Goal: Information Seeking & Learning: Check status

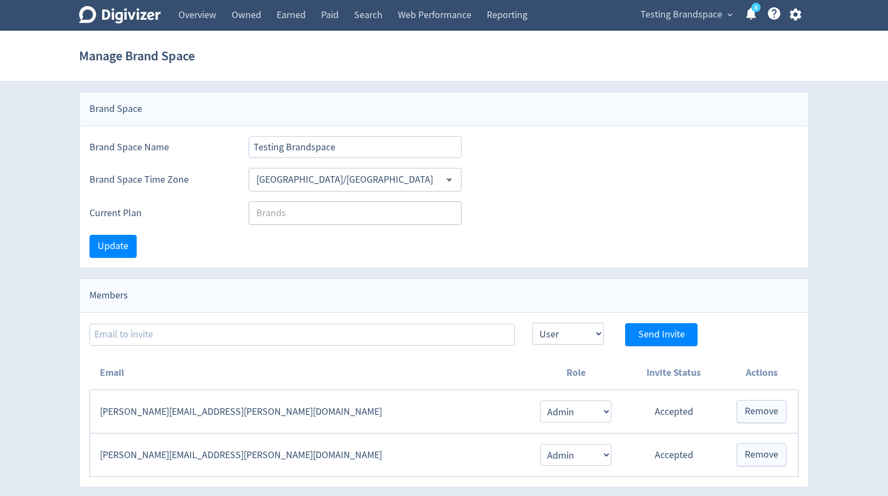
click at [706, 12] on span "Testing Brandspace" at bounding box center [681, 15] width 82 height 18
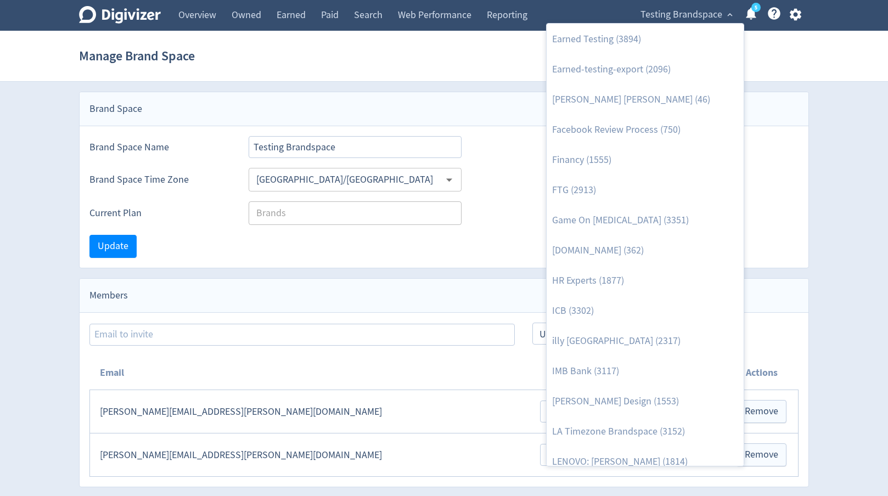
scroll to position [331, 0]
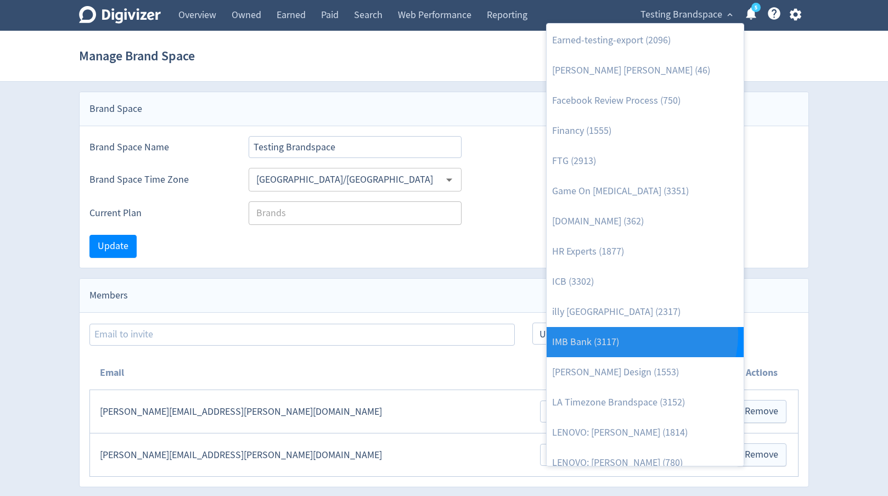
click at [636, 335] on link "IMB Bank (3117)" at bounding box center [644, 342] width 197 height 30
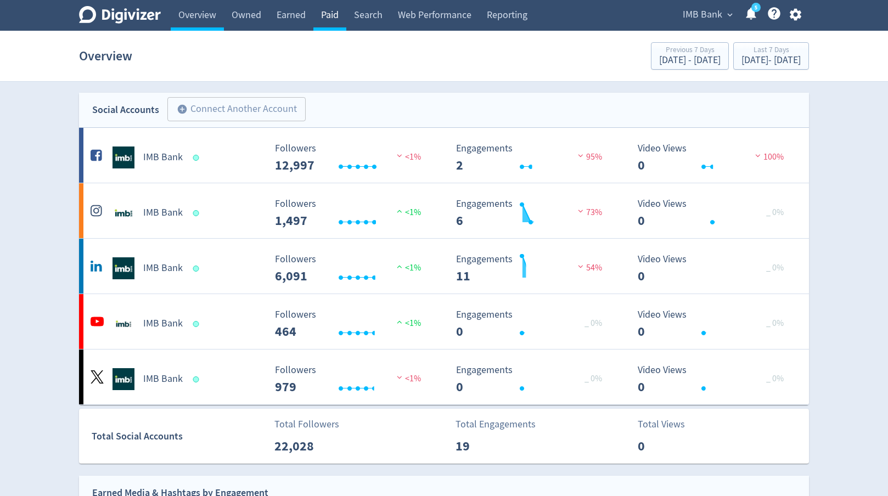
click at [335, 25] on link "Paid" at bounding box center [329, 15] width 33 height 31
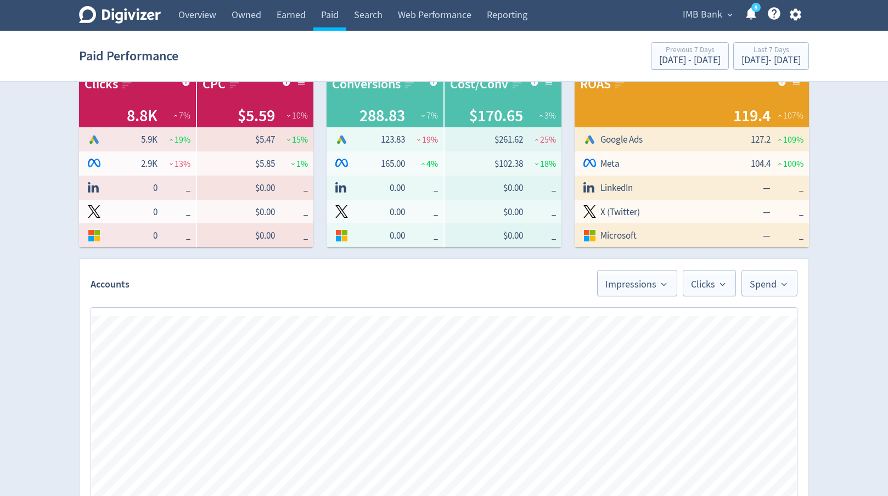
scroll to position [235, 0]
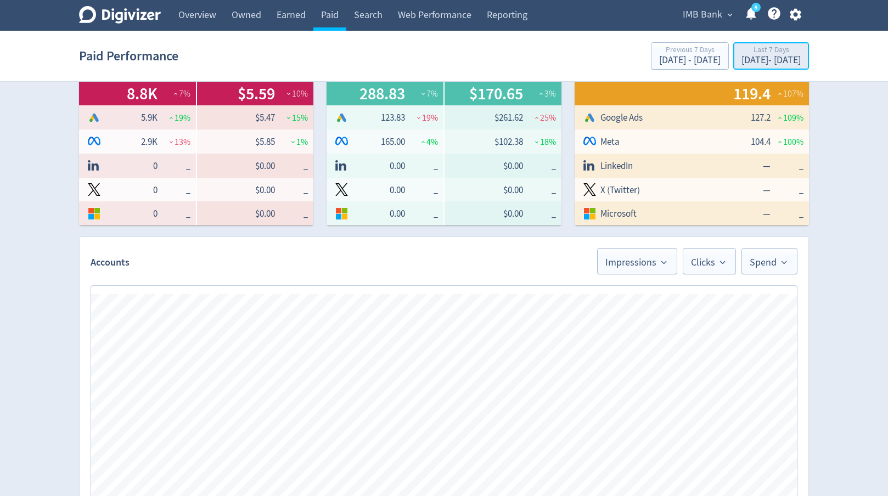
click at [755, 58] on div "[DATE] - [DATE]" at bounding box center [770, 60] width 59 height 10
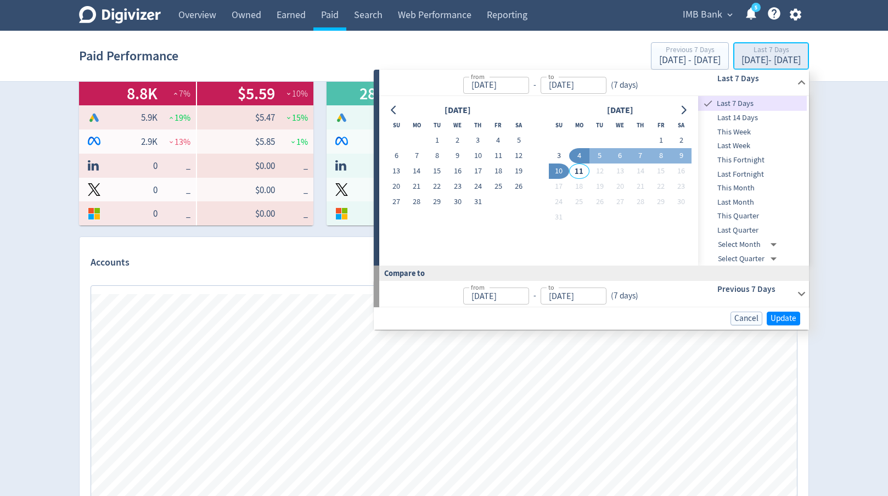
type input "[DATE]"
click at [438, 139] on button "1" at bounding box center [437, 140] width 20 height 15
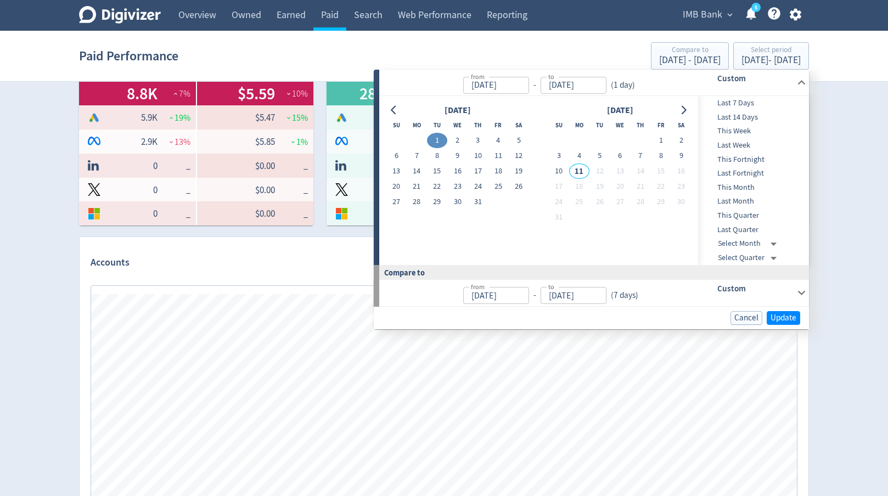
type input "[DATE]"
click at [437, 172] on button "15" at bounding box center [437, 171] width 20 height 15
type input "[DATE]"
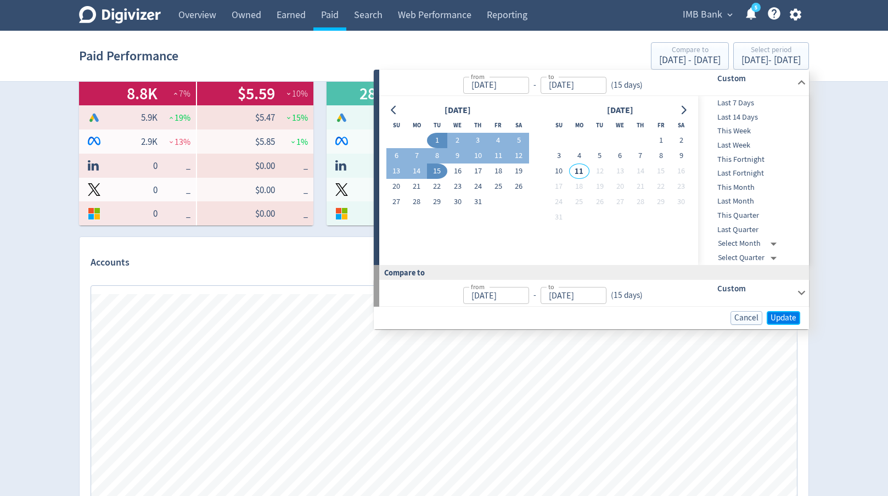
click at [783, 315] on span "Update" at bounding box center [783, 318] width 26 height 8
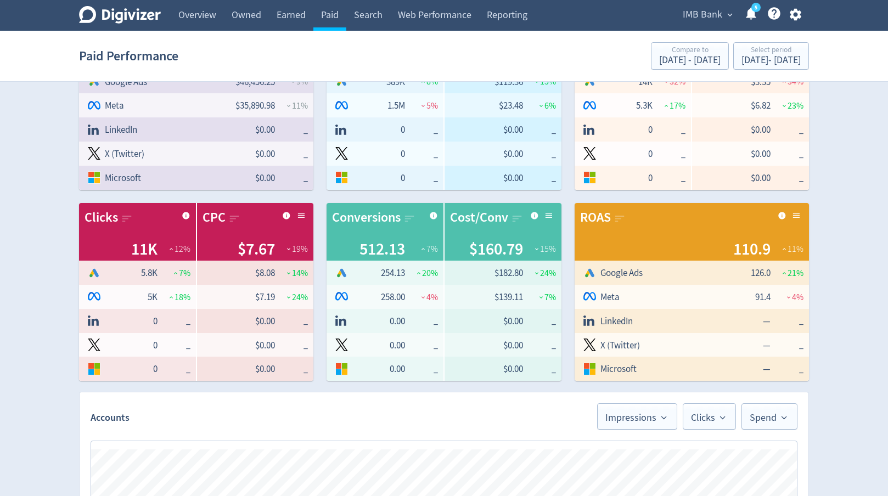
scroll to position [656, 0]
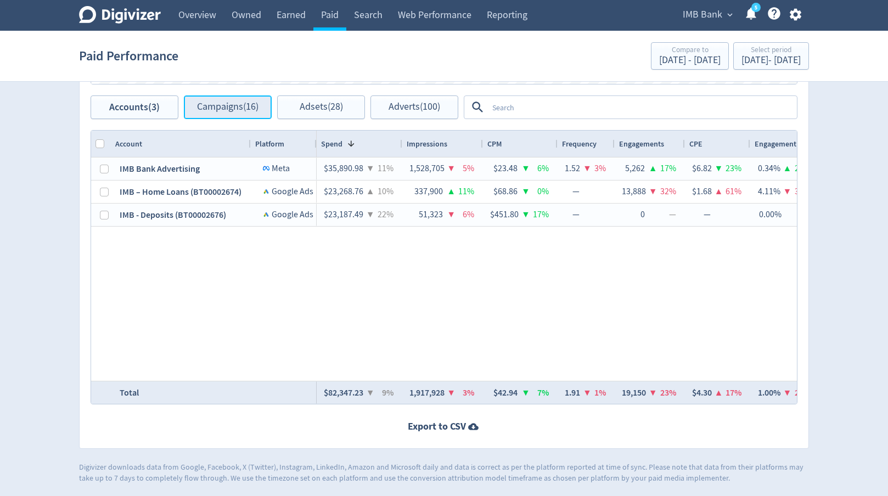
click at [219, 114] on button "Campaigns (16)" at bounding box center [228, 107] width 88 height 24
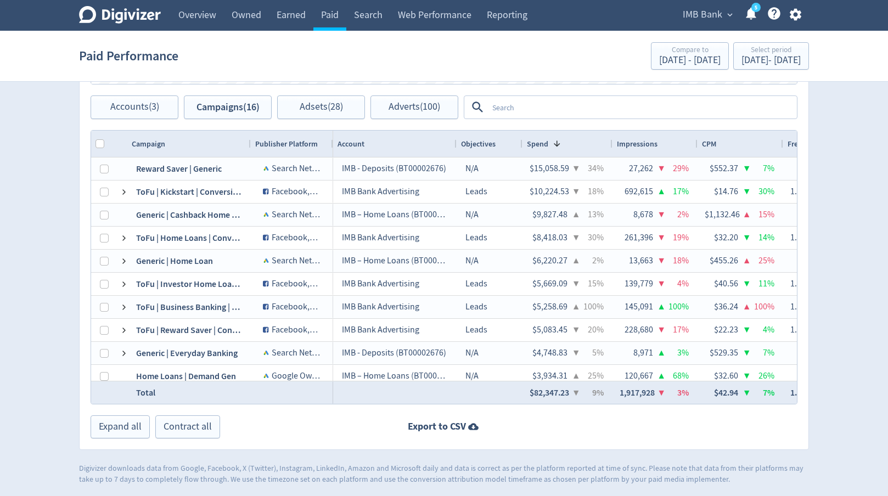
click at [518, 111] on textarea at bounding box center [642, 107] width 308 height 20
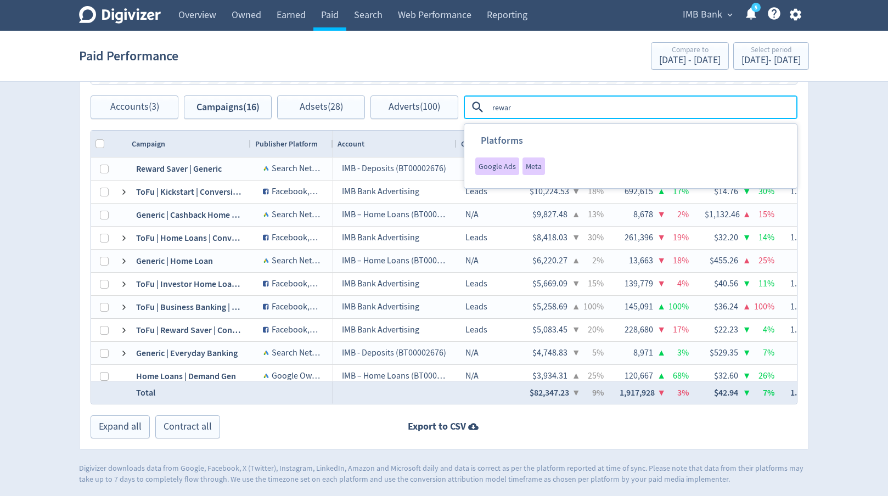
type textarea "reward"
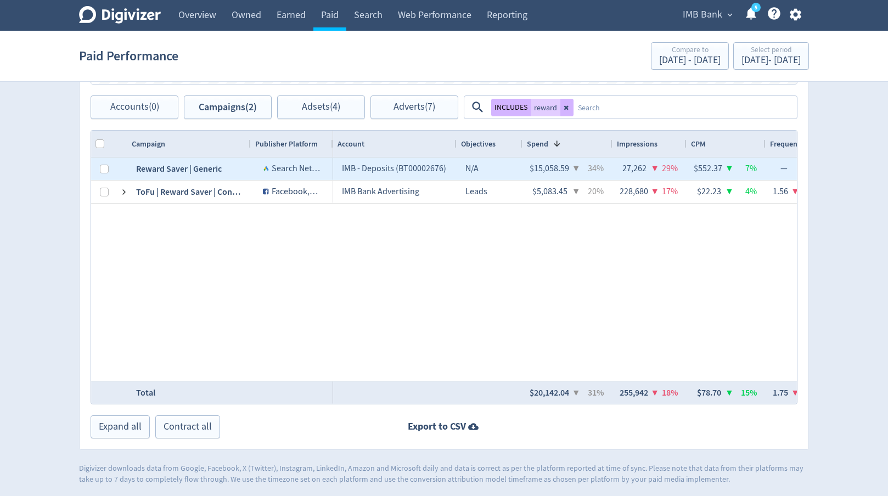
click at [202, 170] on div "Reward Saver | Generic" at bounding box center [188, 168] width 123 height 22
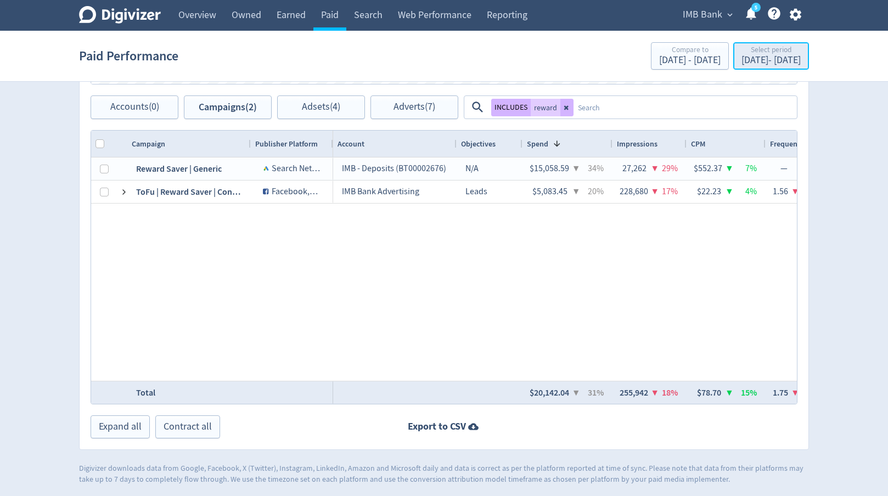
click at [773, 59] on div "Jul 1, 2025 - Jul 15, 2025" at bounding box center [770, 60] width 59 height 10
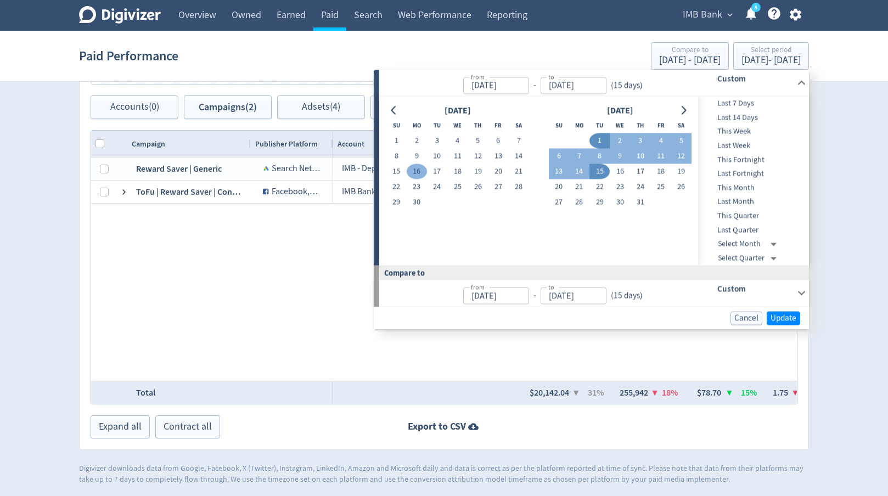
click at [424, 167] on button "16" at bounding box center [417, 171] width 20 height 15
type input "[DATE]"
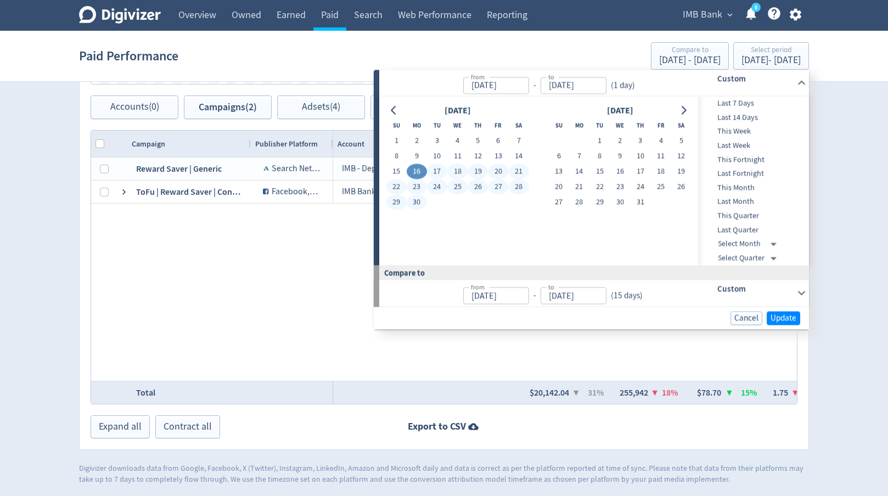
click at [418, 198] on button "30" at bounding box center [417, 202] width 20 height 15
type input "[DATE]"
type input "Jun 01, 2025"
type input "Jun 15, 2025"
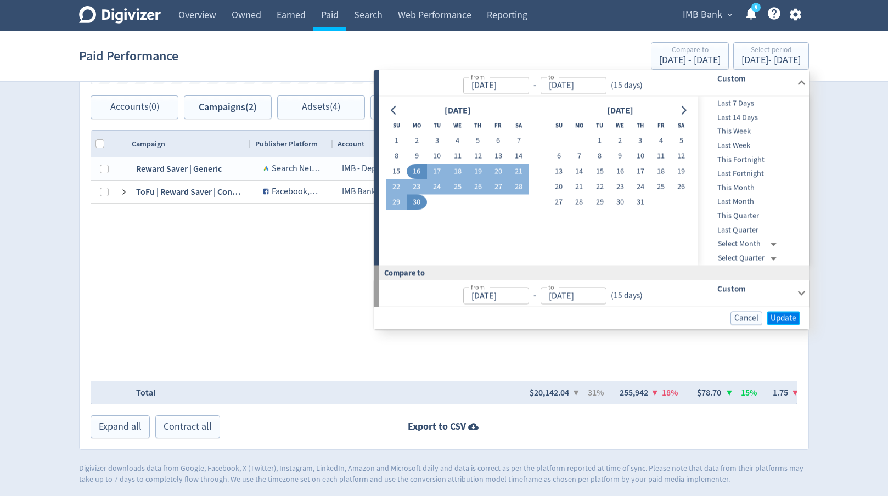
click at [779, 319] on span "Update" at bounding box center [783, 318] width 26 height 8
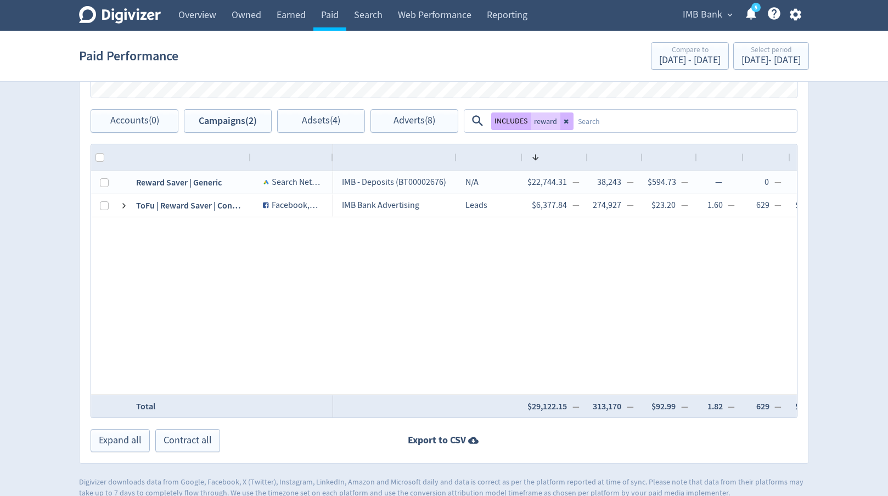
scroll to position [656, 0]
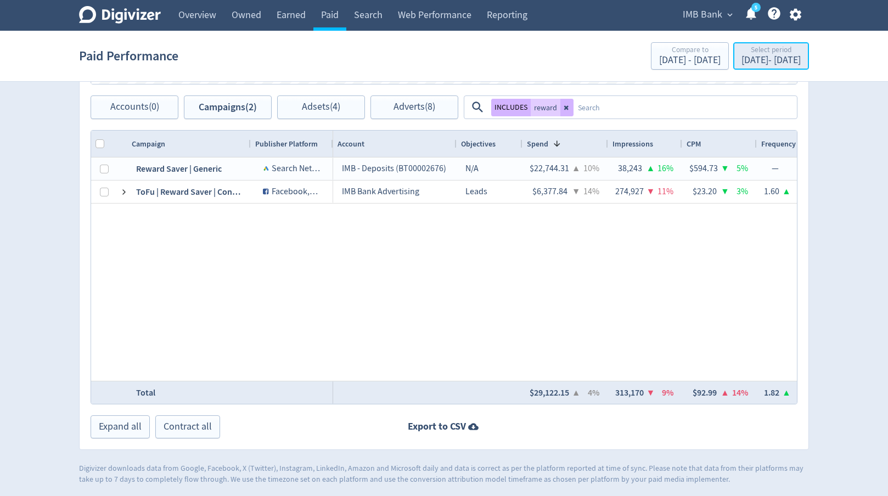
click at [744, 59] on div "Jun 16, 2025 - Jun 30, 2025" at bounding box center [770, 60] width 59 height 10
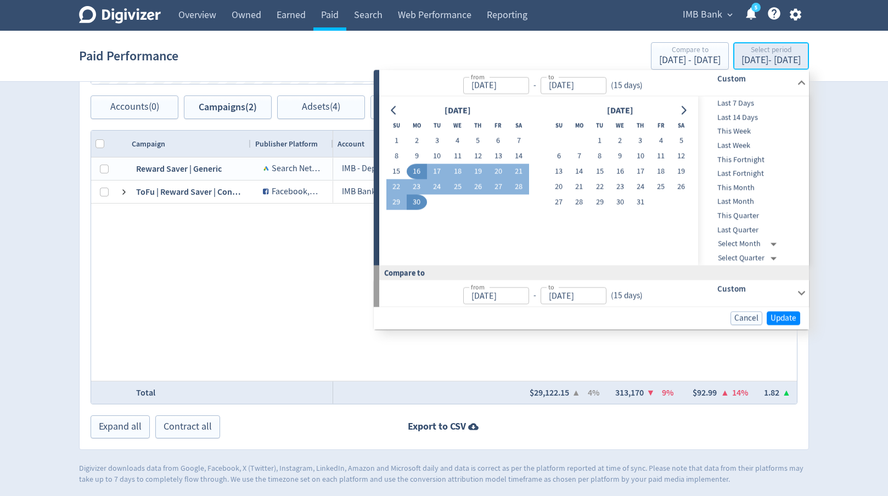
type input "[DATE]"
type input "Jun 01, 2025"
type input "Jun 15, 2025"
click at [595, 138] on button "1" at bounding box center [599, 140] width 20 height 15
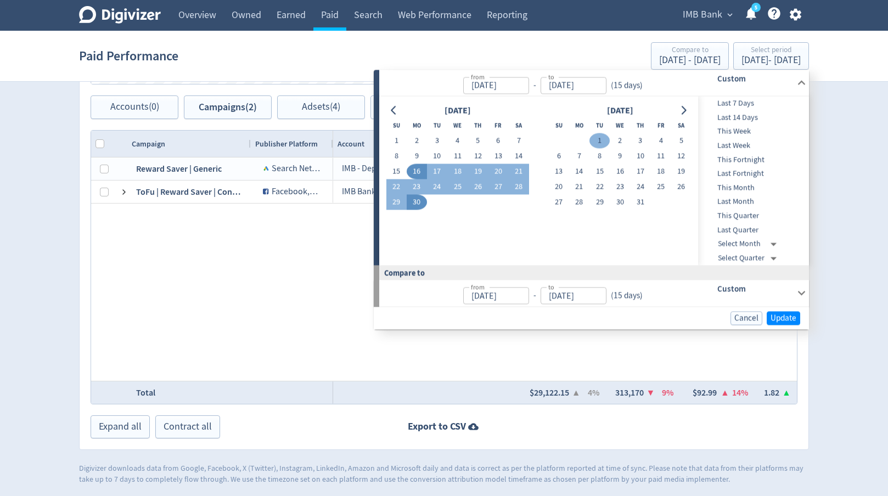
type input "[DATE]"
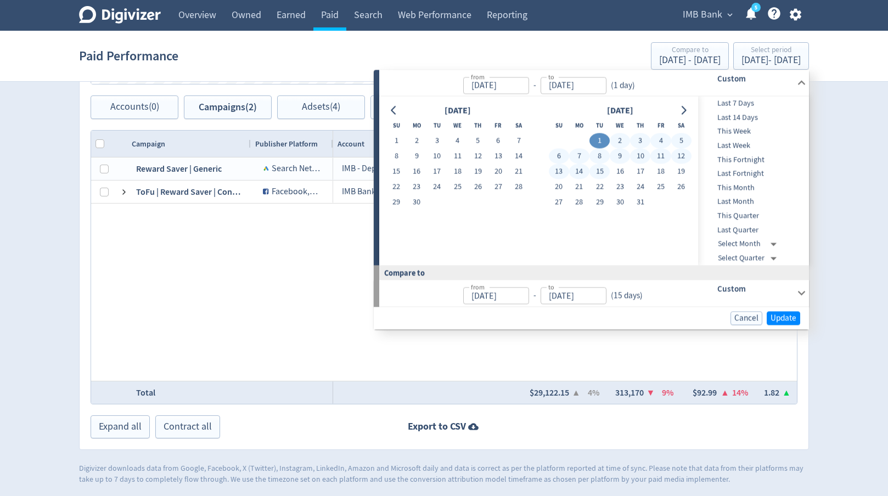
click at [596, 167] on button "15" at bounding box center [599, 171] width 20 height 15
type input "[DATE]"
click at [784, 322] on span "Update" at bounding box center [783, 318] width 26 height 8
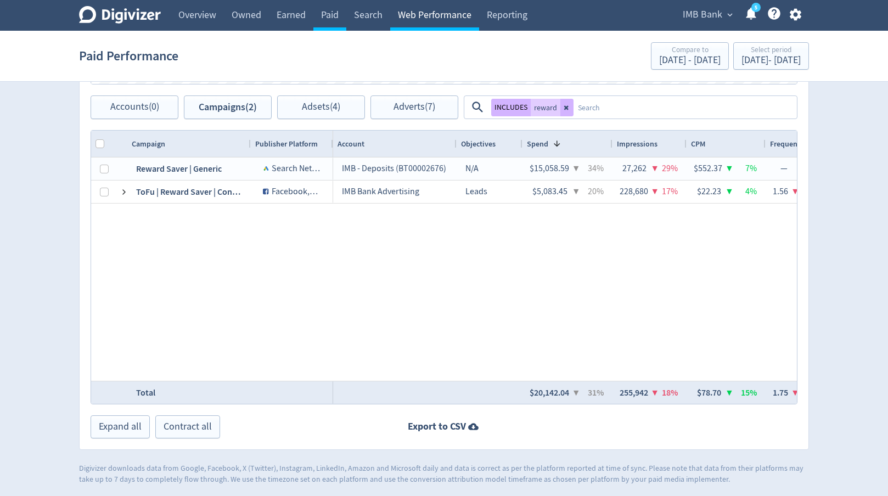
click at [420, 21] on link "Web Performance" at bounding box center [434, 15] width 89 height 31
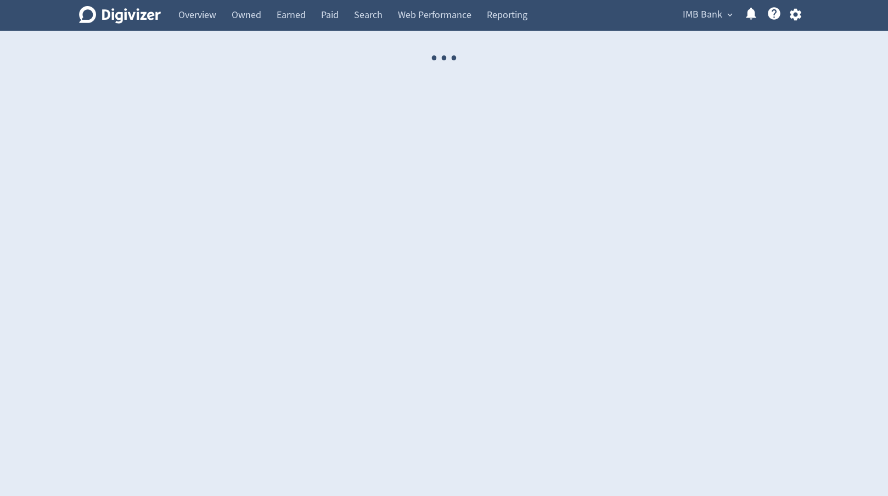
select select "USER"
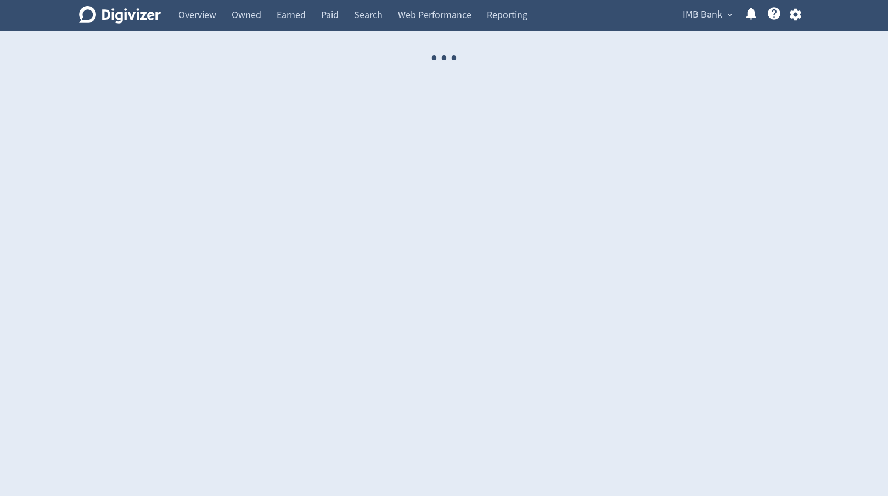
select select "USER"
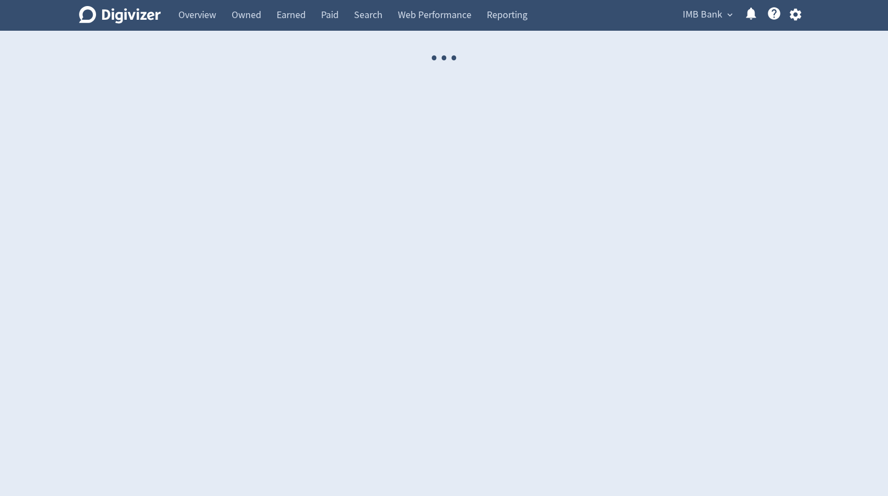
select select "USER"
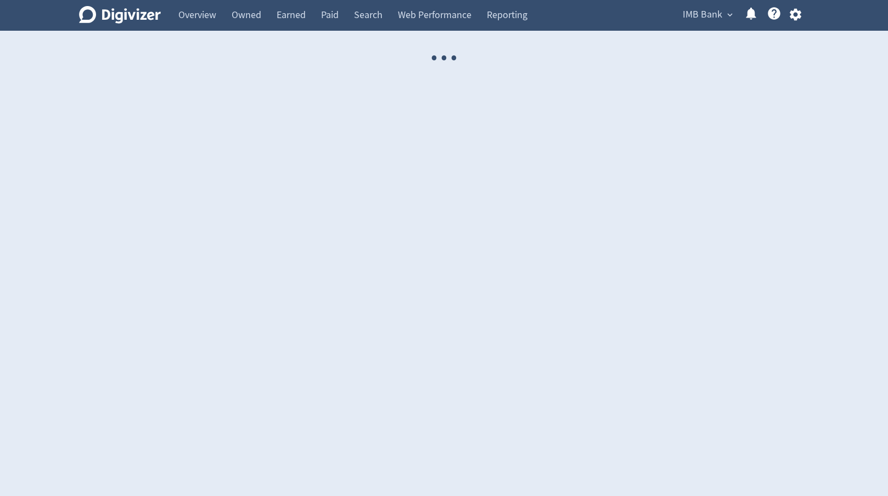
select select "USER"
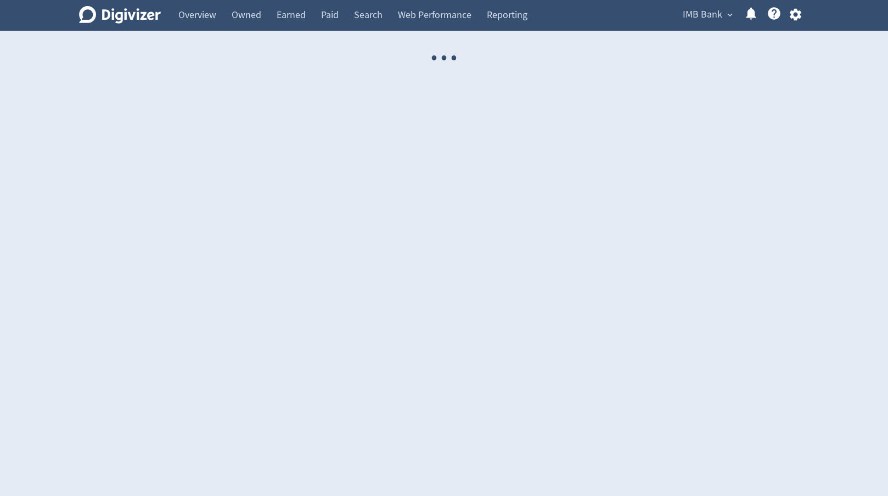
select select "USER"
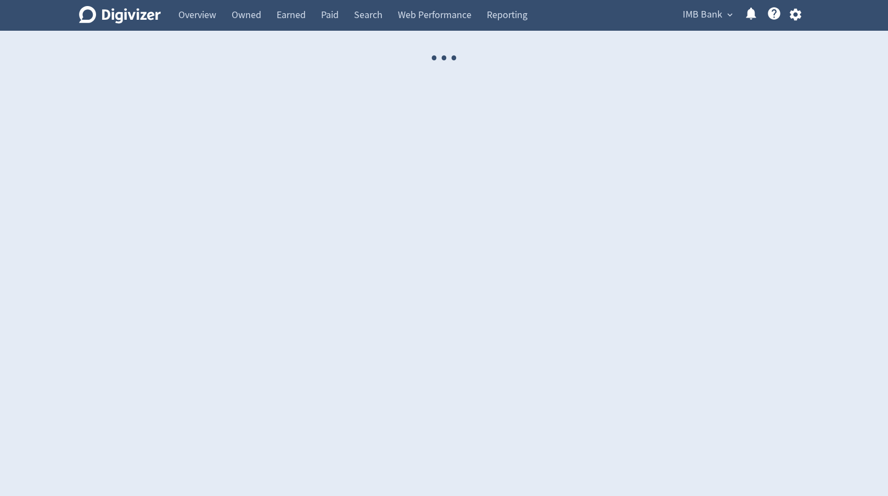
select select "USER"
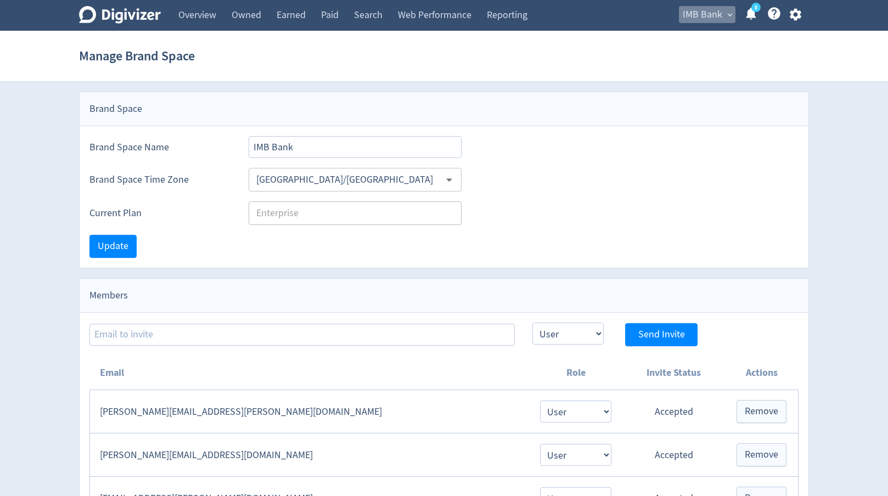
click at [719, 19] on span "IMB Bank" at bounding box center [703, 15] width 40 height 18
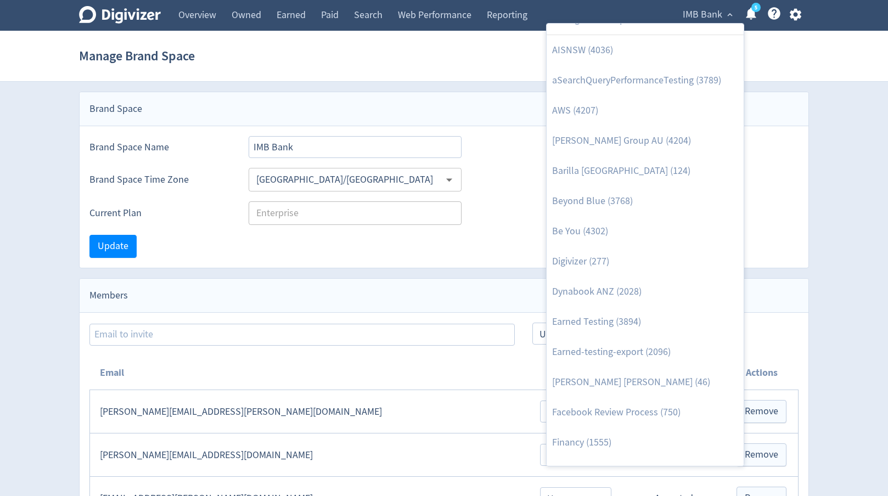
scroll to position [21, 0]
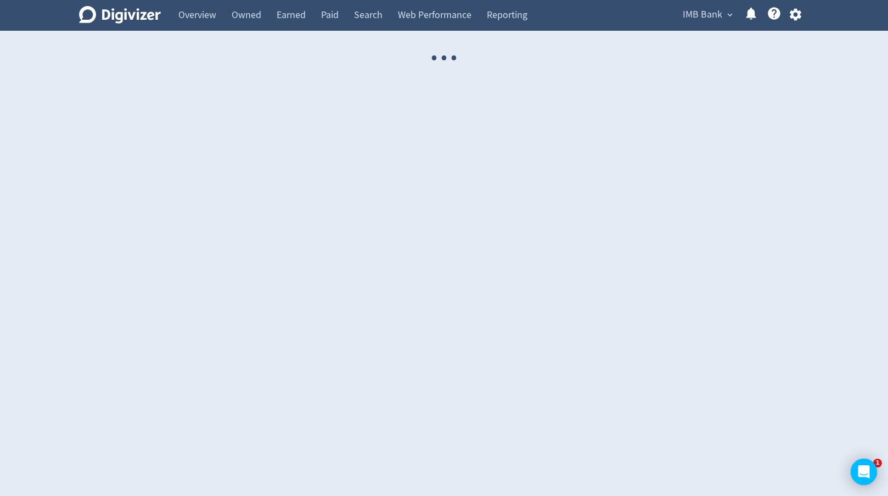
select select "USER"
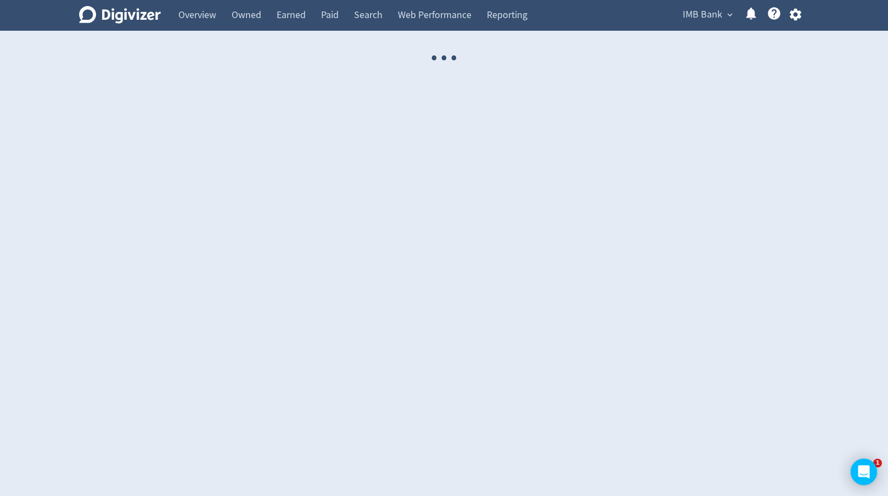
select select "USER"
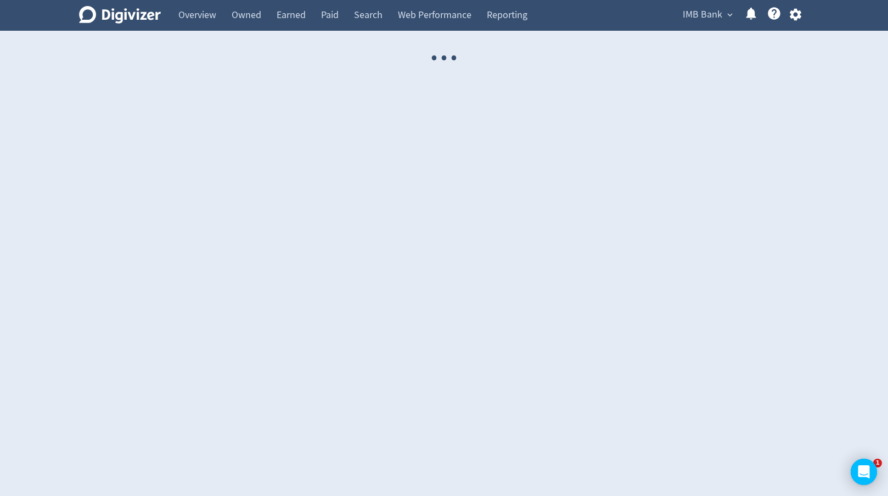
select select "USER"
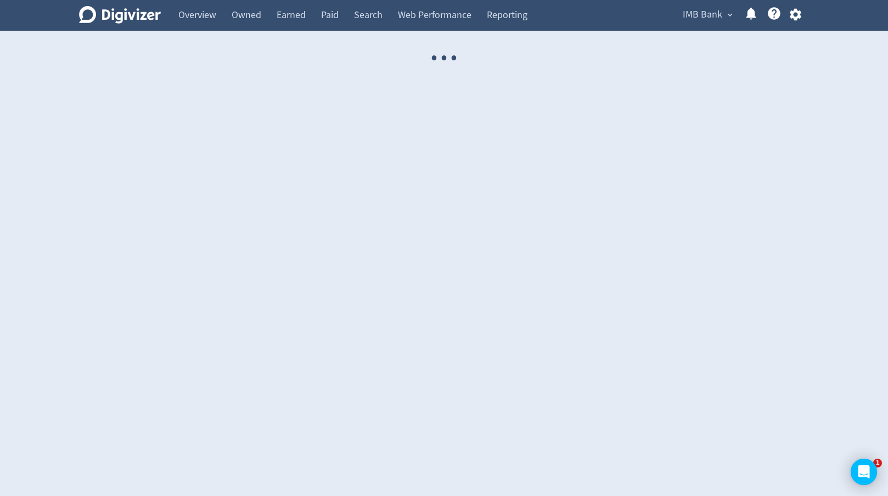
select select "USER"
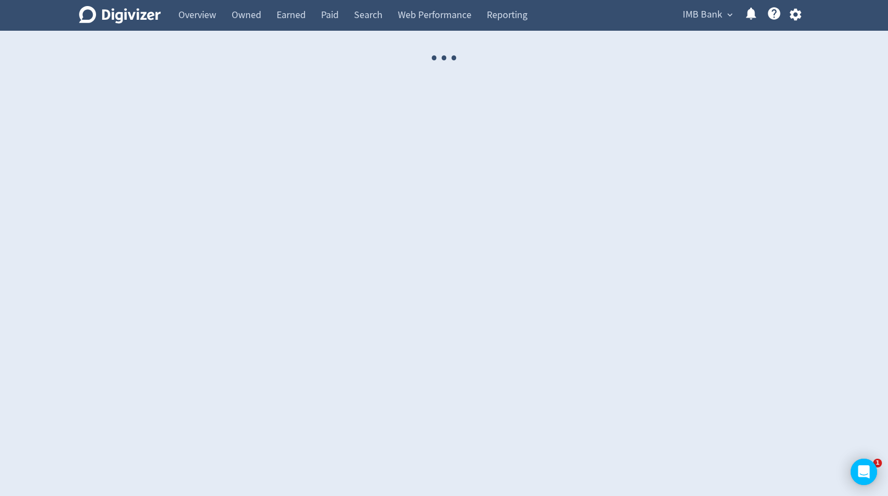
select select "USER"
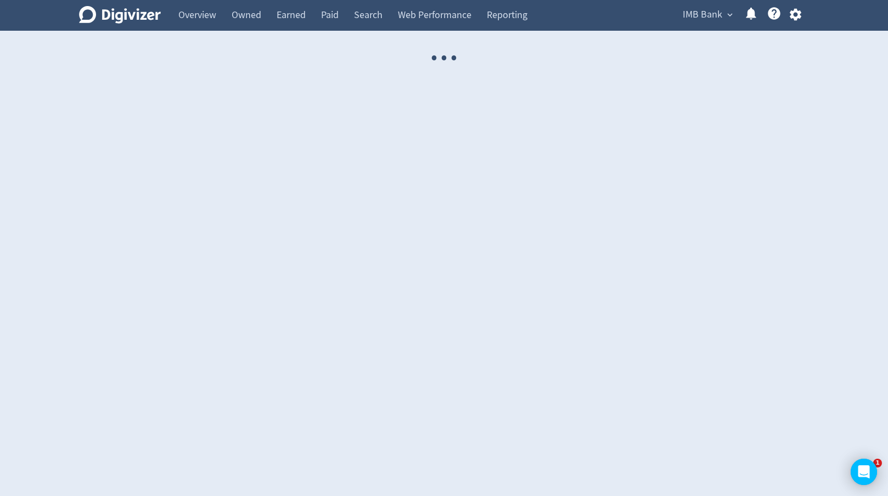
select select "USER"
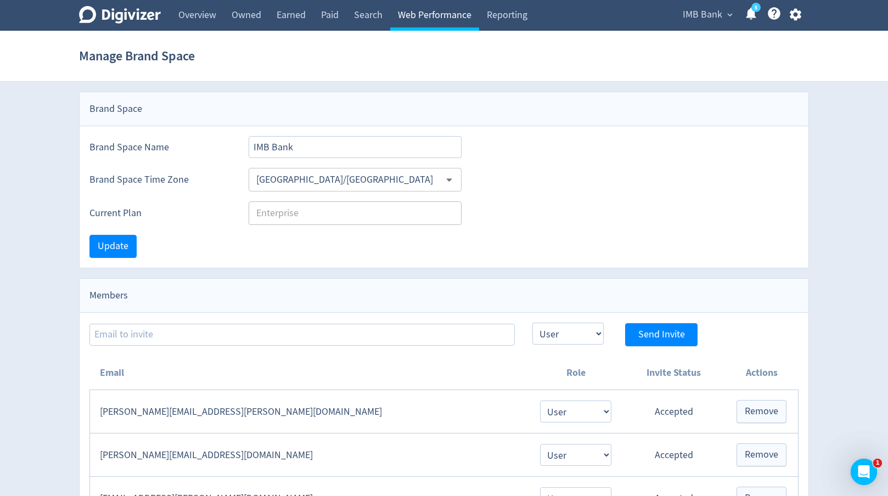
click at [419, 24] on link "Web Performance" at bounding box center [434, 15] width 89 height 31
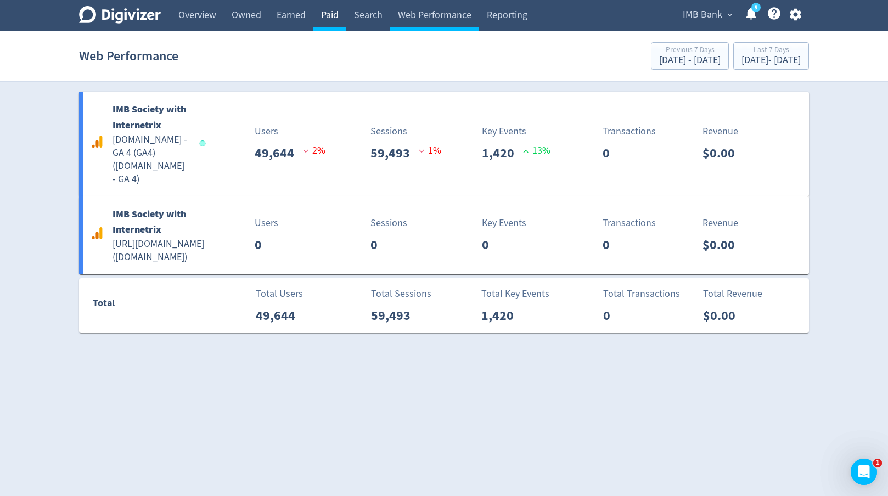
click at [336, 10] on link "Paid" at bounding box center [329, 15] width 33 height 31
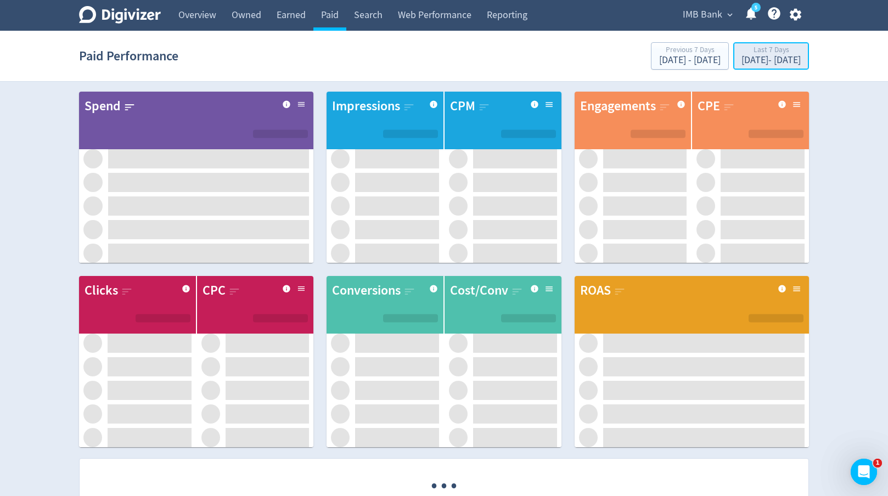
click at [741, 60] on div "[DATE] - [DATE]" at bounding box center [770, 60] width 59 height 10
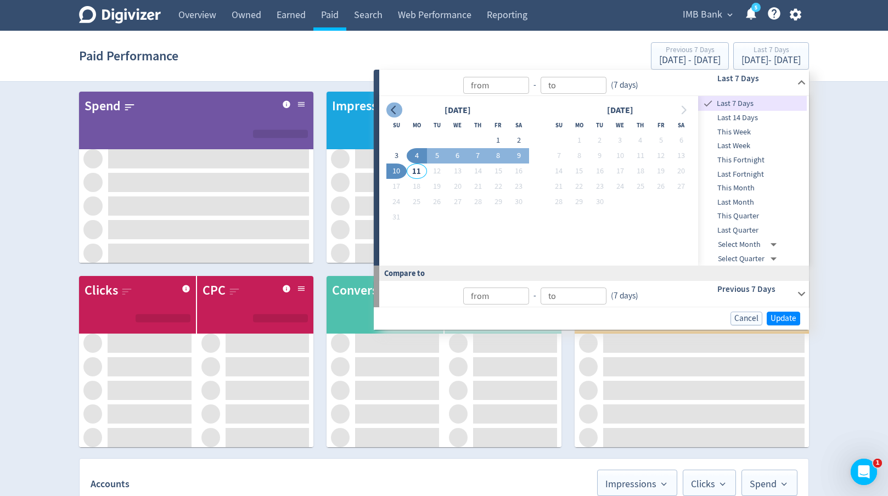
click at [396, 114] on icon "Go to previous month" at bounding box center [394, 110] width 9 height 9
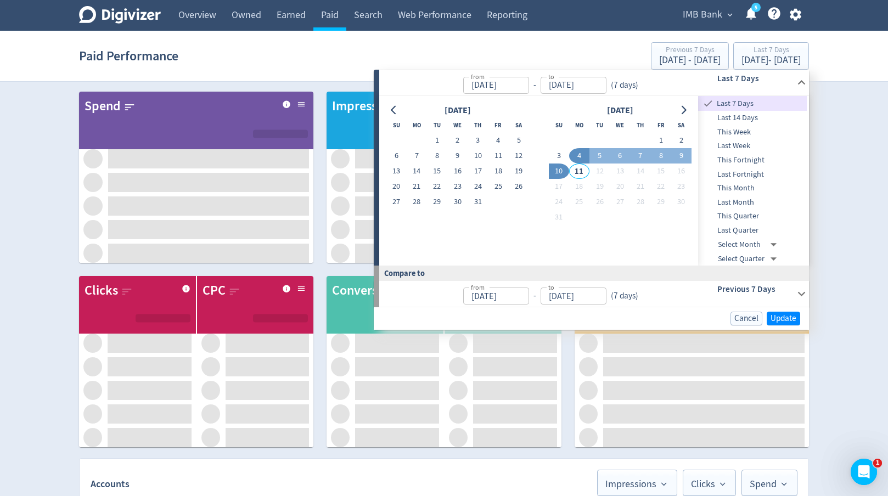
type input "[DATE]"
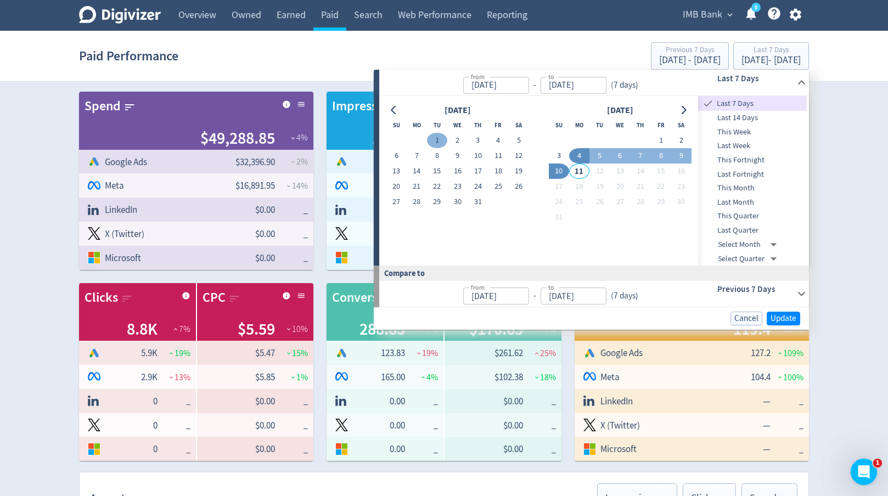
type input "[DATE]"
click at [437, 141] on button "1" at bounding box center [437, 140] width 20 height 15
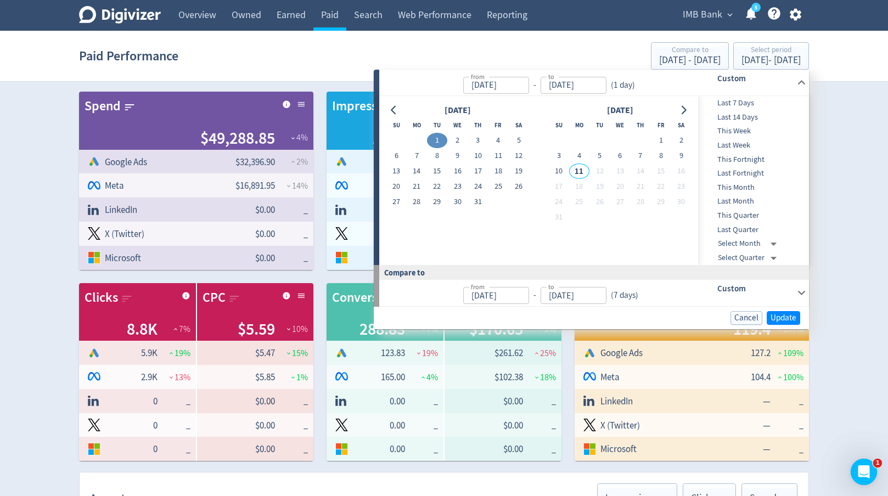
type input "[DATE]"
click at [437, 166] on button "15" at bounding box center [437, 171] width 20 height 15
type input "[DATE]"
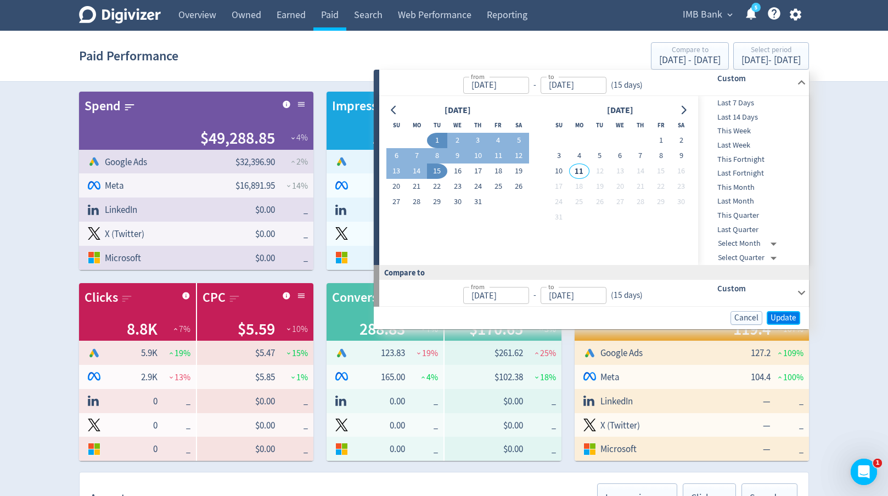
click at [789, 319] on span "Update" at bounding box center [783, 318] width 26 height 8
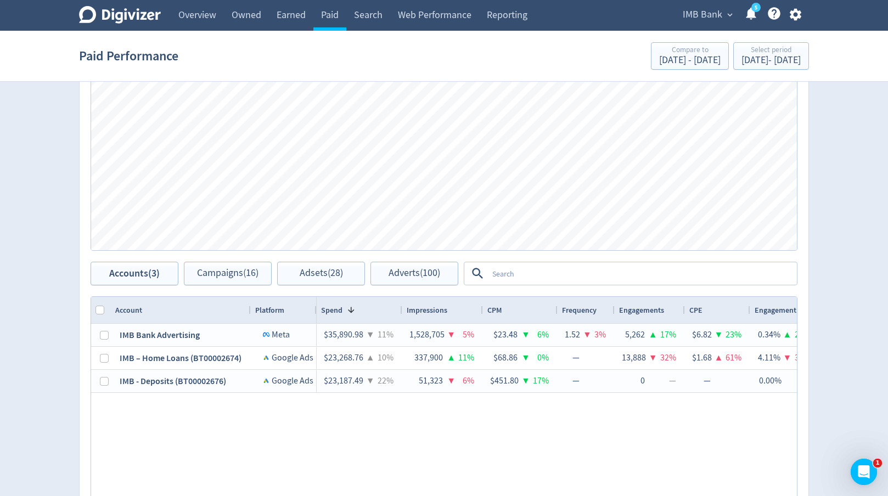
scroll to position [509, 0]
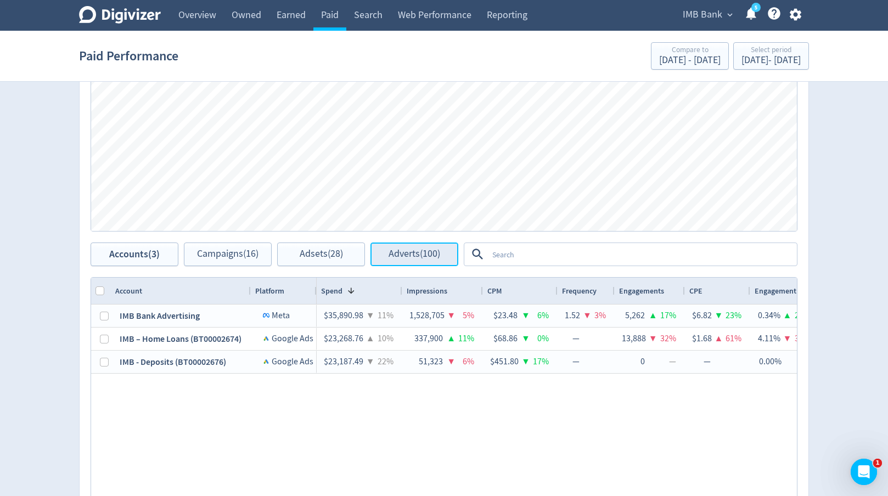
click at [387, 255] on button "Adverts (100)" at bounding box center [414, 255] width 88 height 24
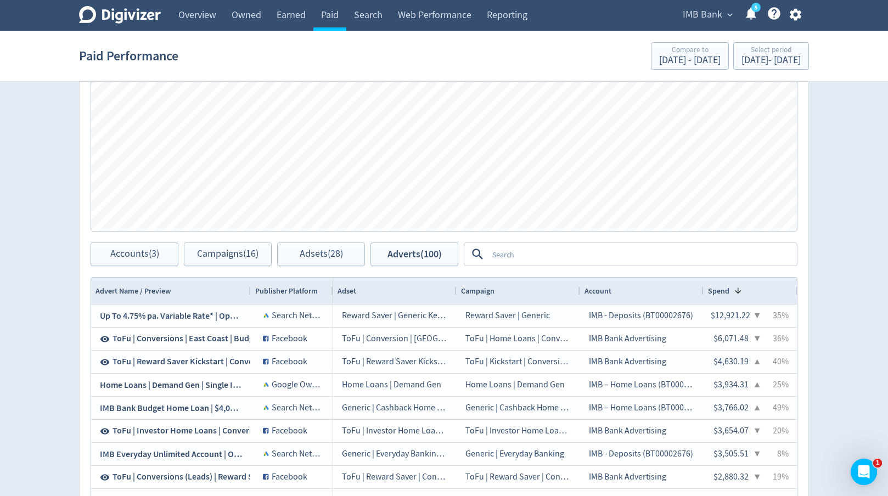
click at [495, 253] on textarea at bounding box center [642, 254] width 308 height 20
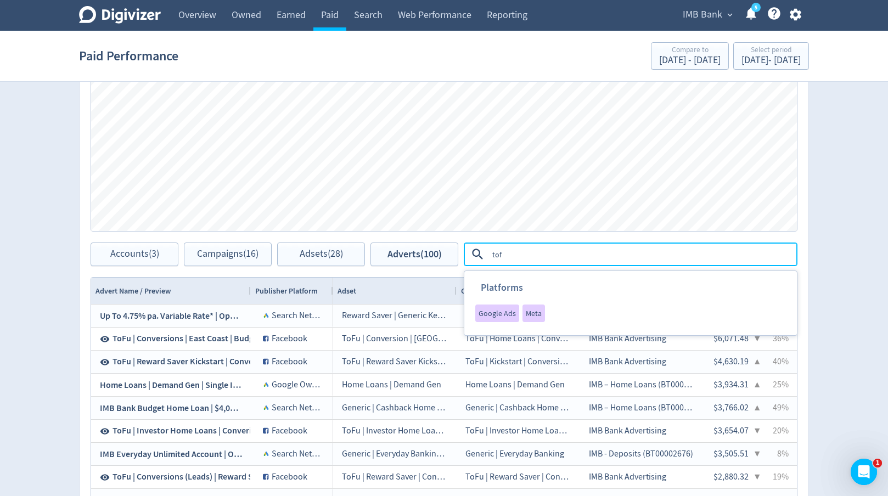
type textarea "tofu"
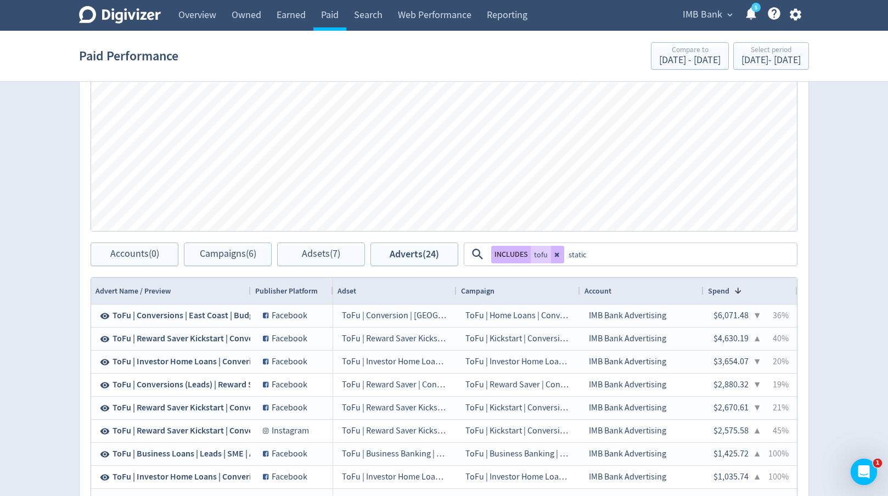
type textarea "static a"
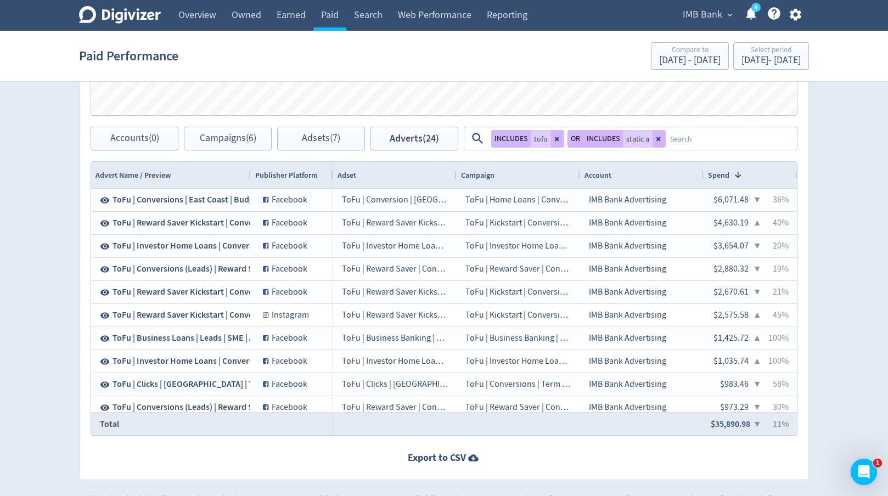
scroll to position [631, 0]
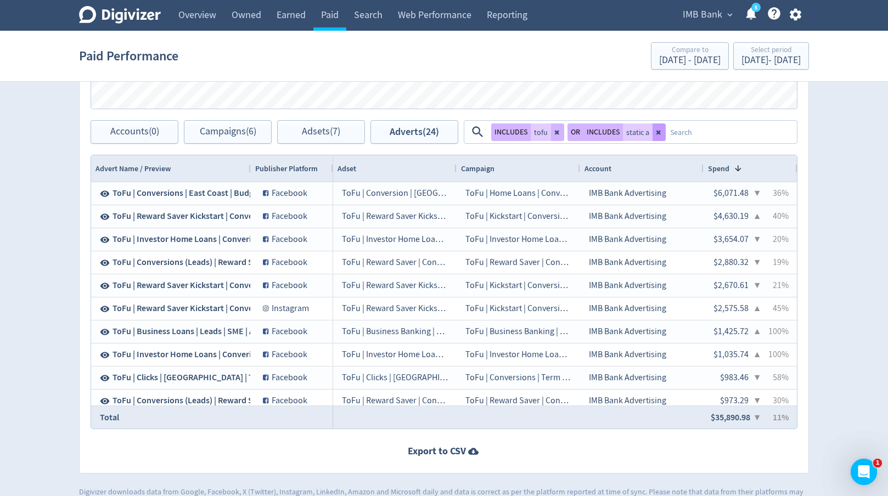
click at [656, 132] on icon at bounding box center [658, 132] width 4 height 4
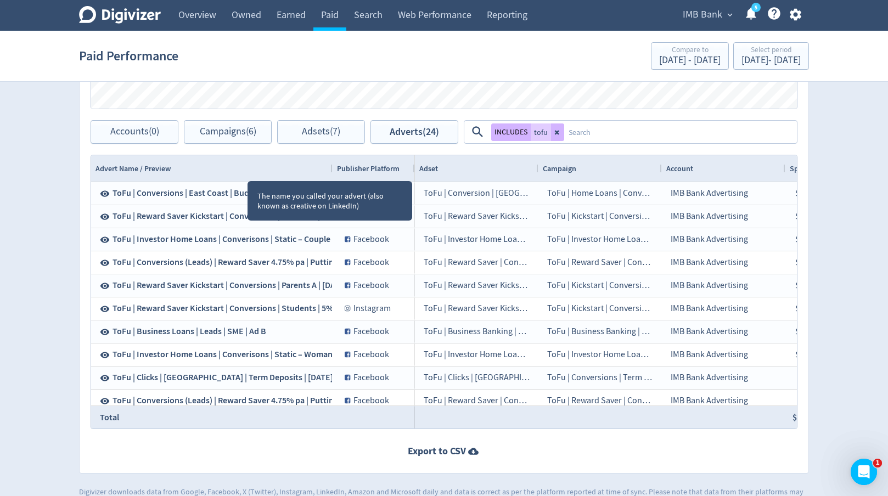
drag, startPoint x: 249, startPoint y: 170, endPoint x: 330, endPoint y: 171, distance: 81.8
click at [330, 171] on div at bounding box center [332, 168] width 4 height 26
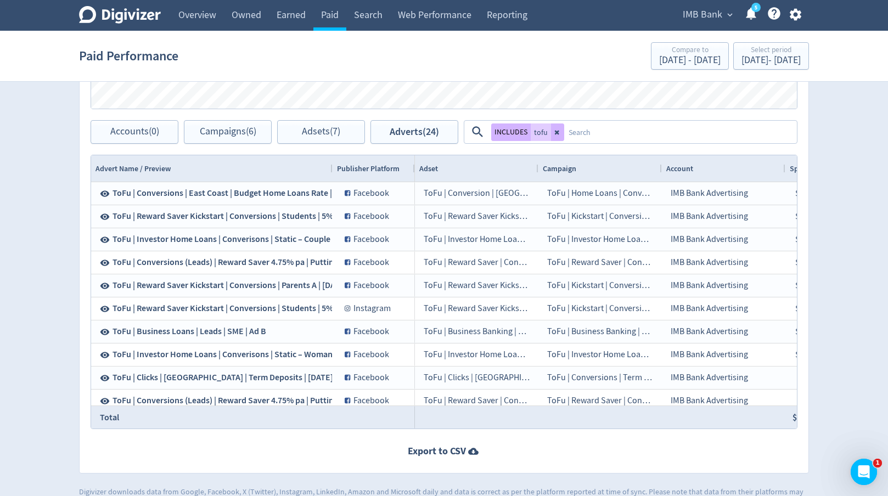
click at [601, 132] on textarea at bounding box center [680, 132] width 232 height 20
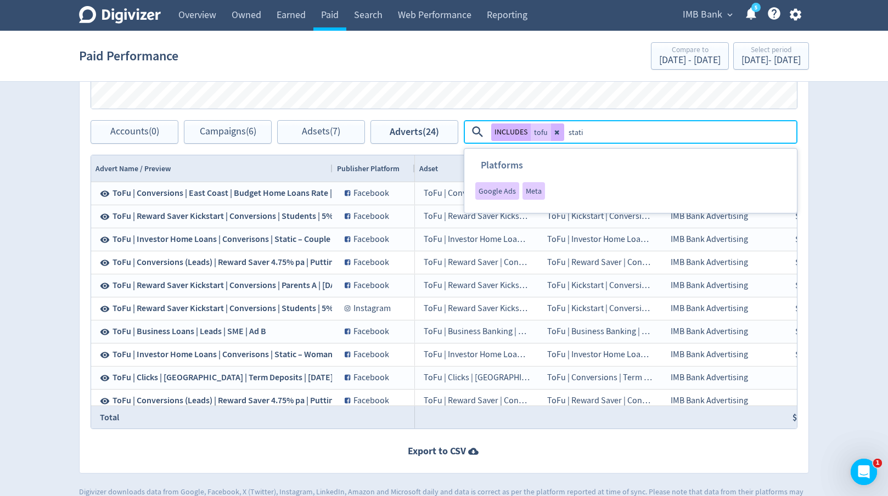
type textarea "static"
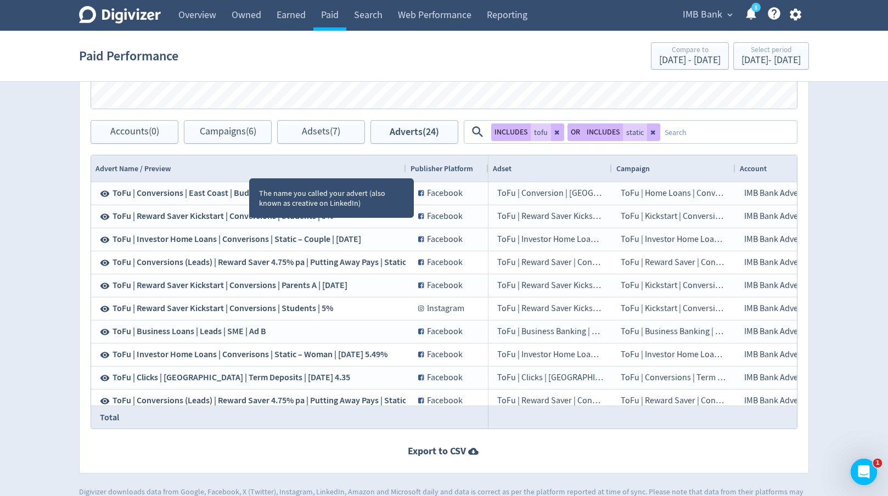
drag, startPoint x: 249, startPoint y: 168, endPoint x: 404, endPoint y: 172, distance: 155.3
click at [404, 172] on div at bounding box center [405, 168] width 4 height 26
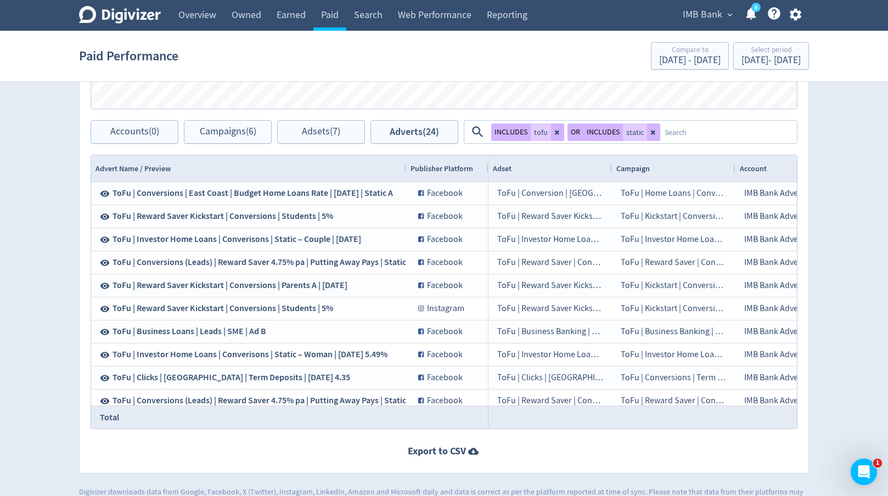
click at [720, 129] on textarea at bounding box center [728, 132] width 136 height 20
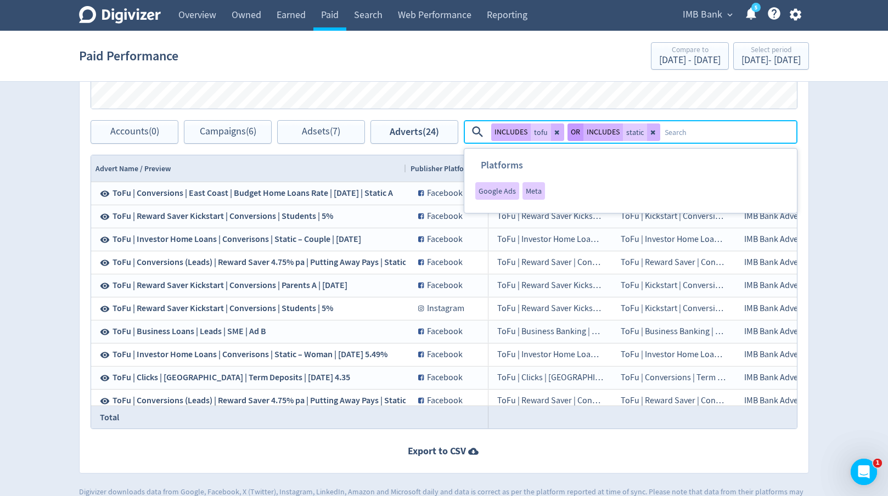
click at [576, 131] on button "OR" at bounding box center [575, 132] width 16 height 18
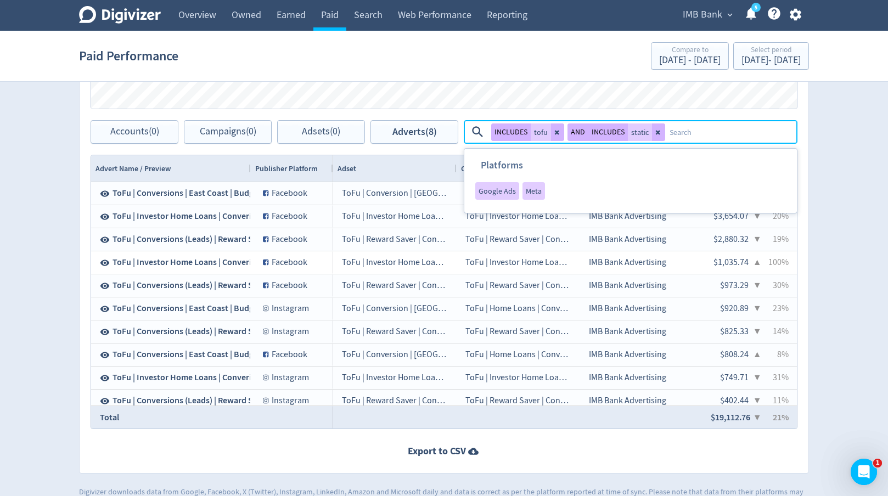
click at [702, 138] on textarea at bounding box center [730, 132] width 131 height 20
type textarea "east"
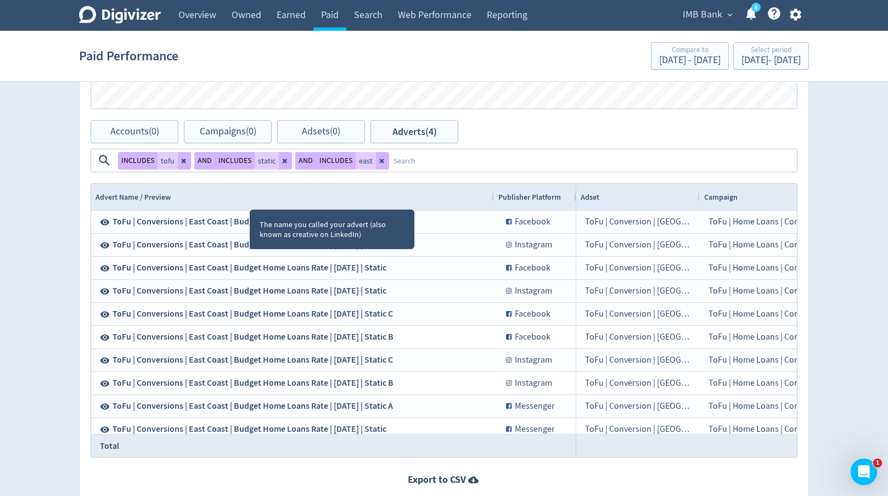
drag, startPoint x: 248, startPoint y: 194, endPoint x: 491, endPoint y: 191, distance: 243.1
click at [491, 191] on div at bounding box center [493, 197] width 4 height 26
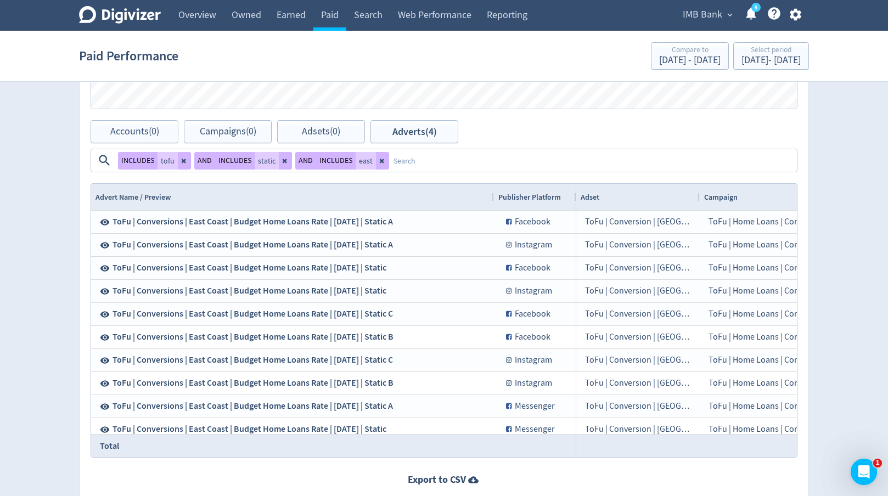
click at [579, 162] on textarea at bounding box center [592, 160] width 407 height 20
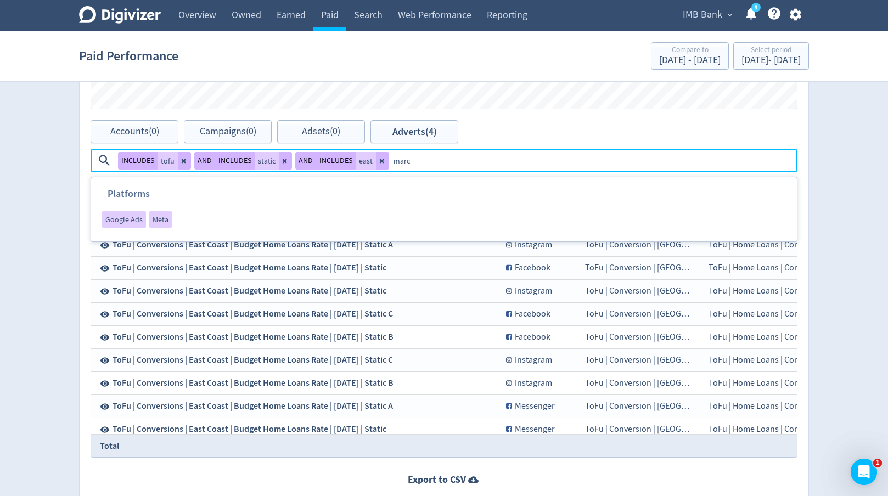
type textarea "march"
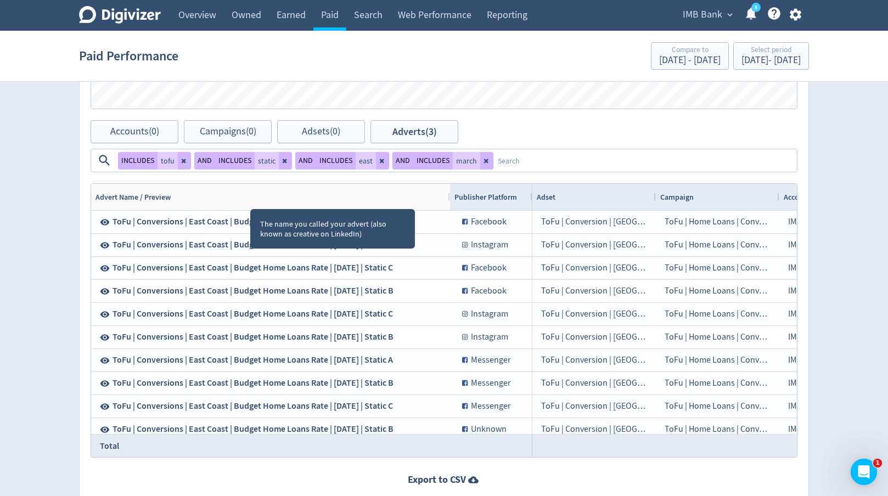
drag, startPoint x: 250, startPoint y: 199, endPoint x: 449, endPoint y: 206, distance: 199.3
click at [449, 206] on div at bounding box center [449, 197] width 4 height 26
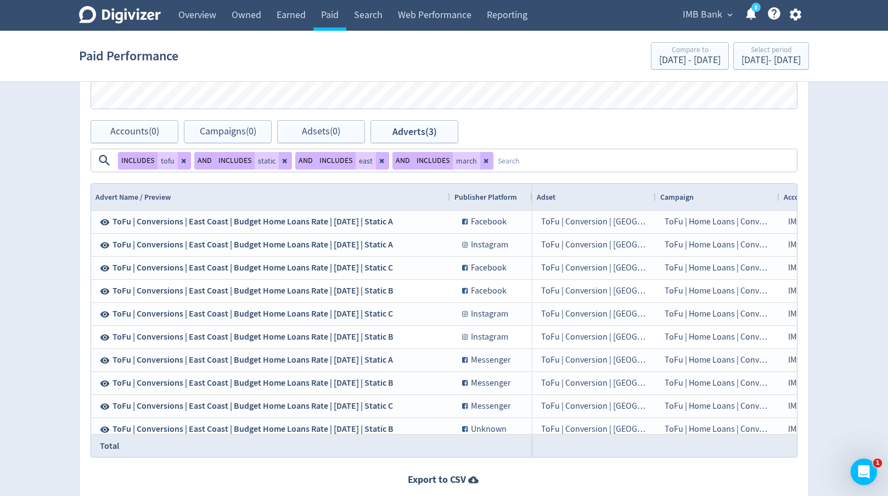
click at [594, 161] on textarea at bounding box center [644, 160] width 302 height 20
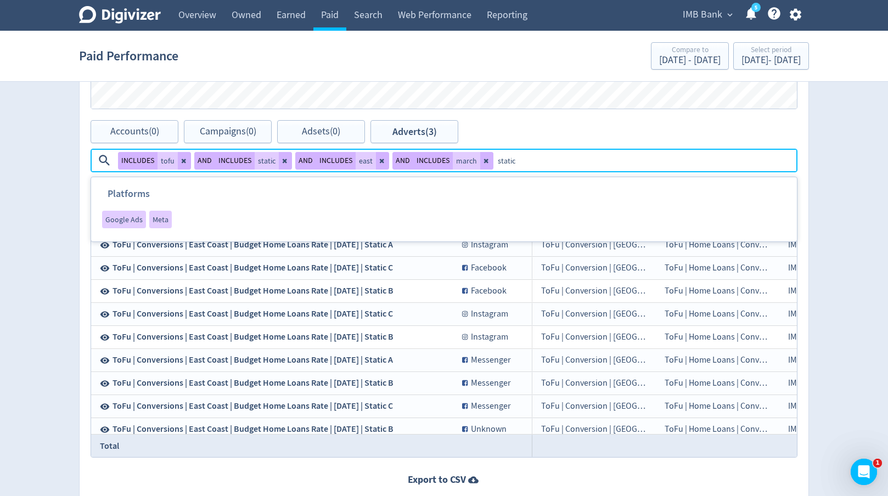
type textarea "static a"
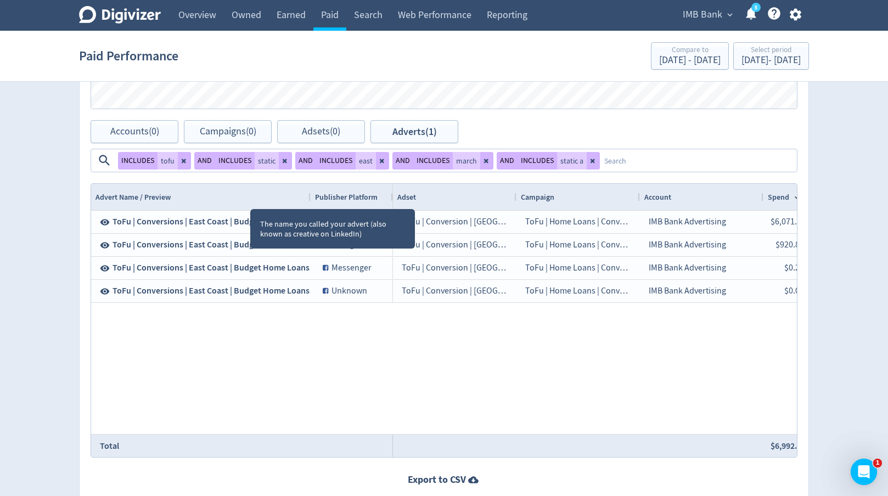
drag, startPoint x: 250, startPoint y: 199, endPoint x: 309, endPoint y: 193, distance: 59.0
click at [309, 193] on div at bounding box center [310, 197] width 4 height 26
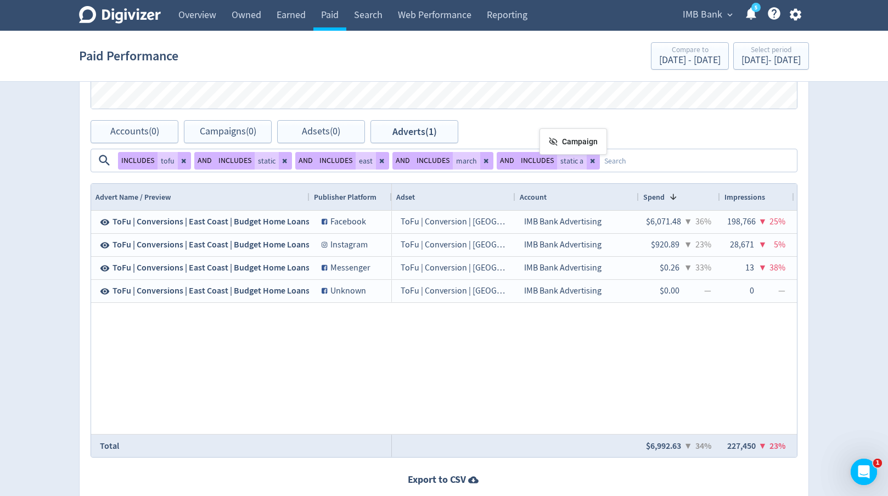
drag, startPoint x: 545, startPoint y: 200, endPoint x: 545, endPoint y: 133, distance: 67.5
drag, startPoint x: 462, startPoint y: 200, endPoint x: 469, endPoint y: 145, distance: 55.3
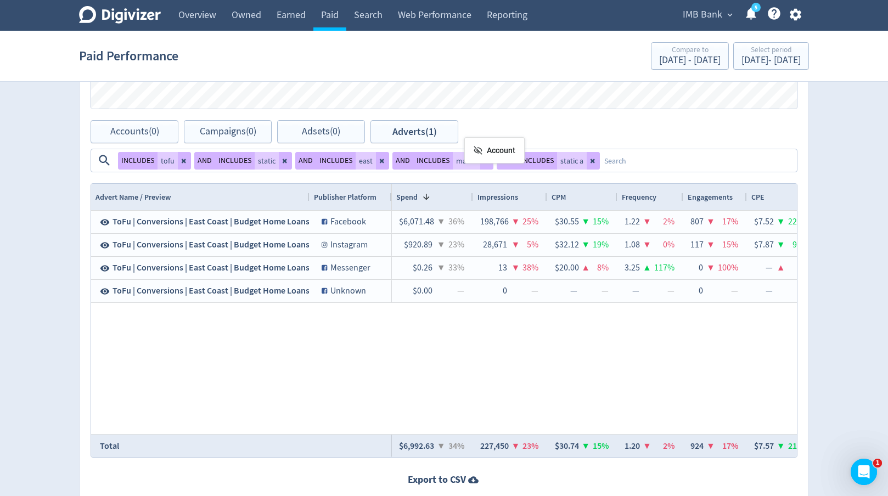
drag, startPoint x: 470, startPoint y: 197, endPoint x: 470, endPoint y: 124, distance: 73.0
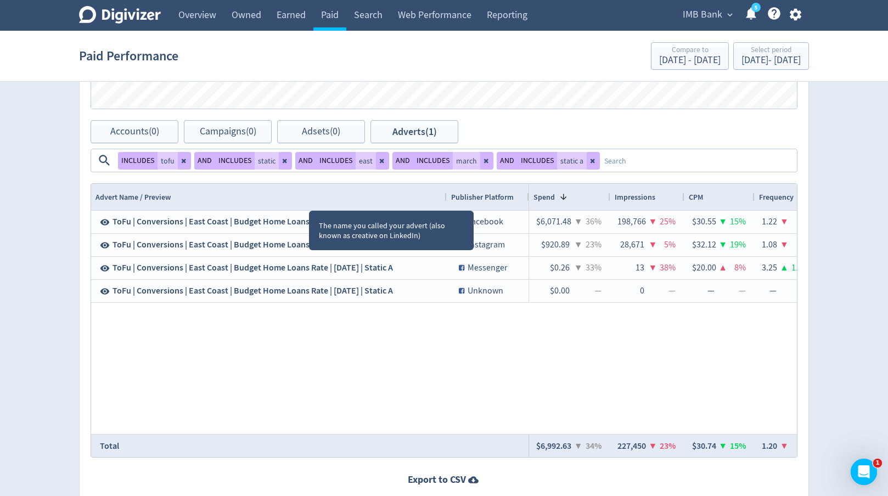
drag, startPoint x: 309, startPoint y: 200, endPoint x: 446, endPoint y: 191, distance: 137.4
click at [446, 191] on div at bounding box center [446, 197] width 4 height 26
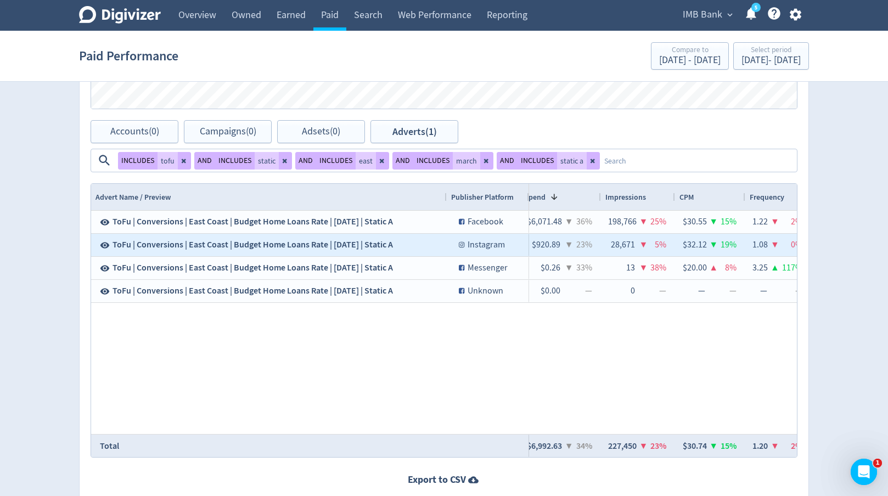
scroll to position [0, 0]
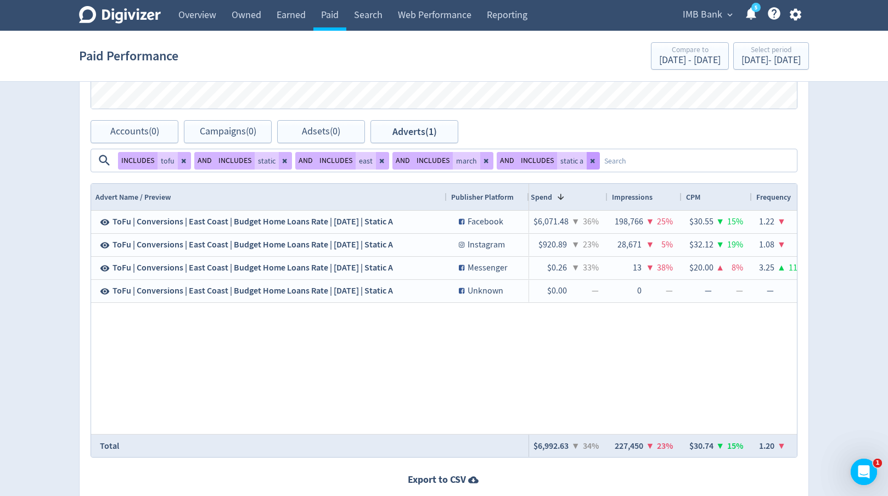
click at [590, 161] on icon at bounding box center [592, 161] width 4 height 4
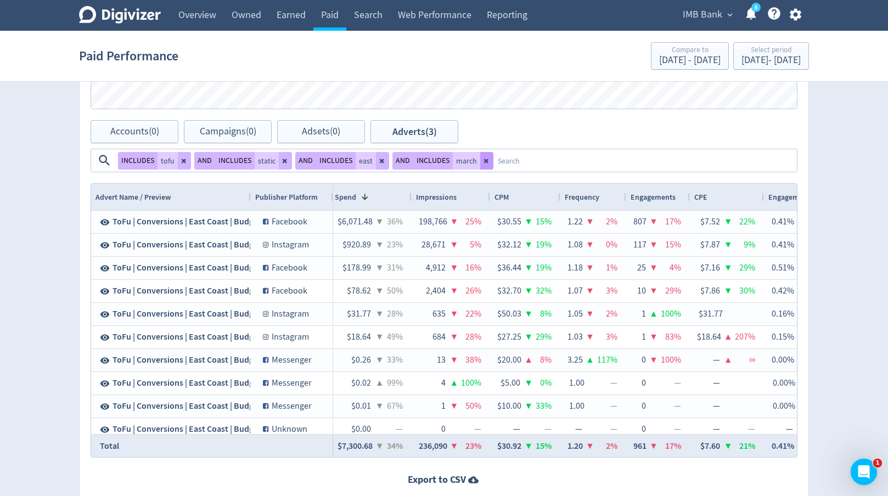
click at [485, 161] on icon at bounding box center [486, 160] width 7 height 7
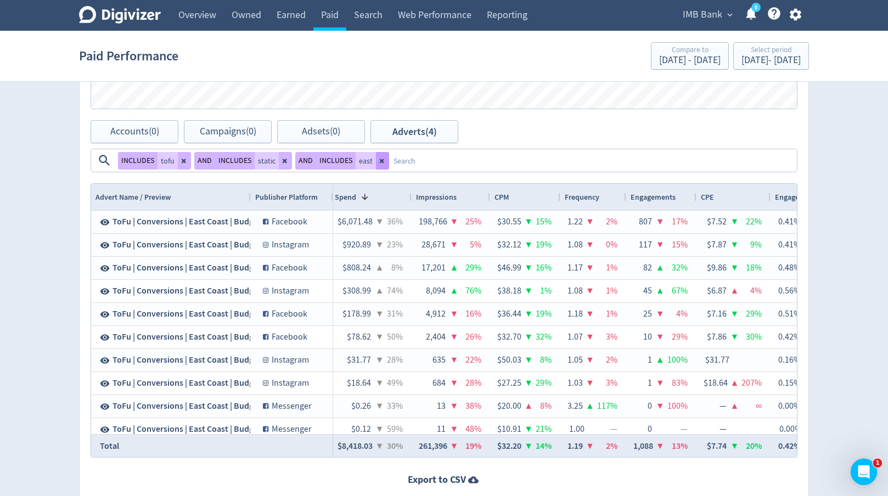
click at [381, 161] on icon at bounding box center [382, 160] width 7 height 7
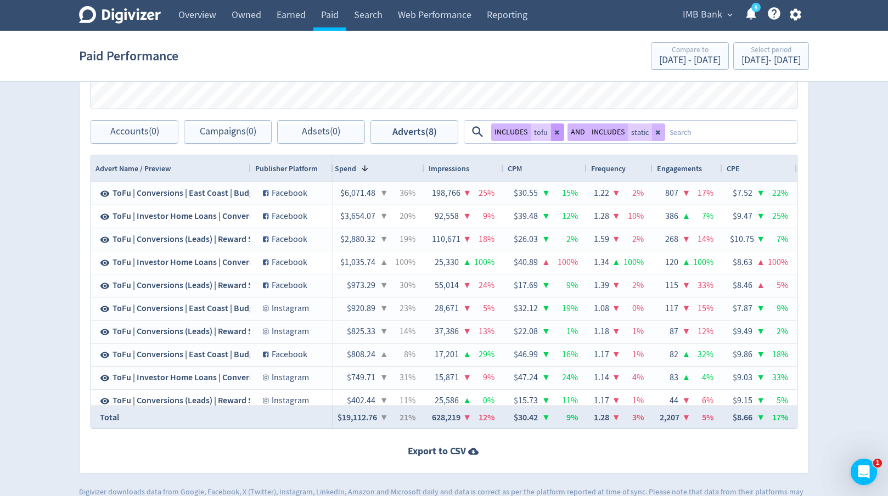
click at [556, 133] on icon at bounding box center [557, 132] width 7 height 7
click at [555, 132] on button at bounding box center [561, 132] width 13 height 18
click at [568, 132] on textarea at bounding box center [682, 132] width 228 height 20
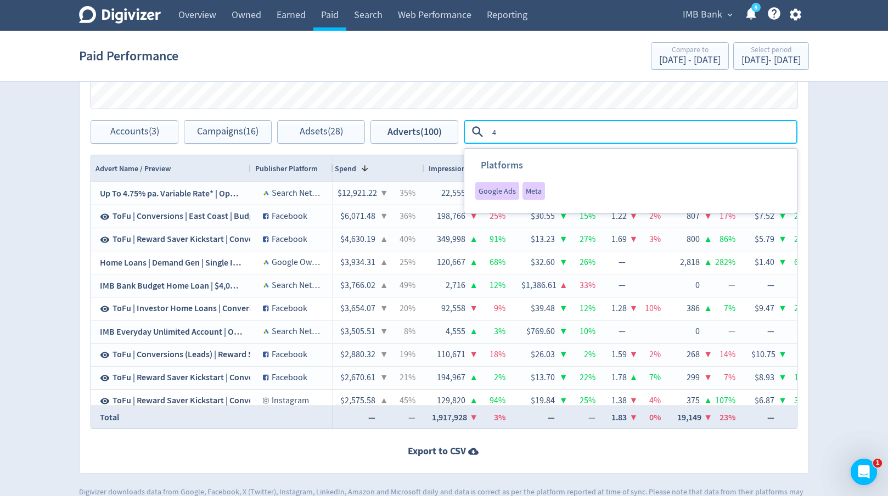
type textarea "4K"
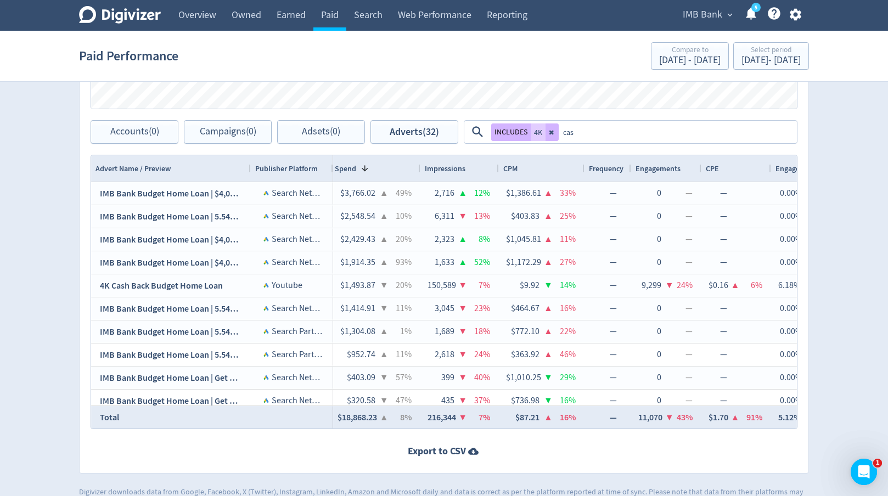
type textarea "cash"
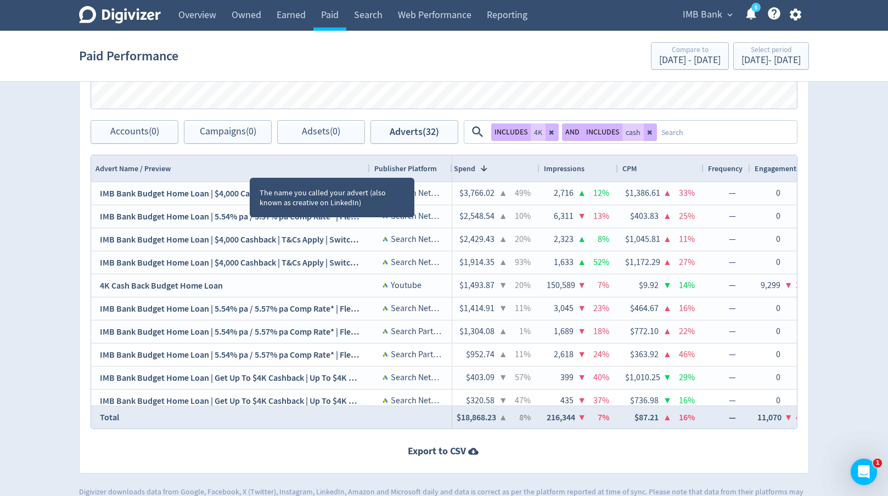
drag, startPoint x: 250, startPoint y: 167, endPoint x: 394, endPoint y: 170, distance: 144.3
click at [371, 170] on div at bounding box center [369, 168] width 4 height 26
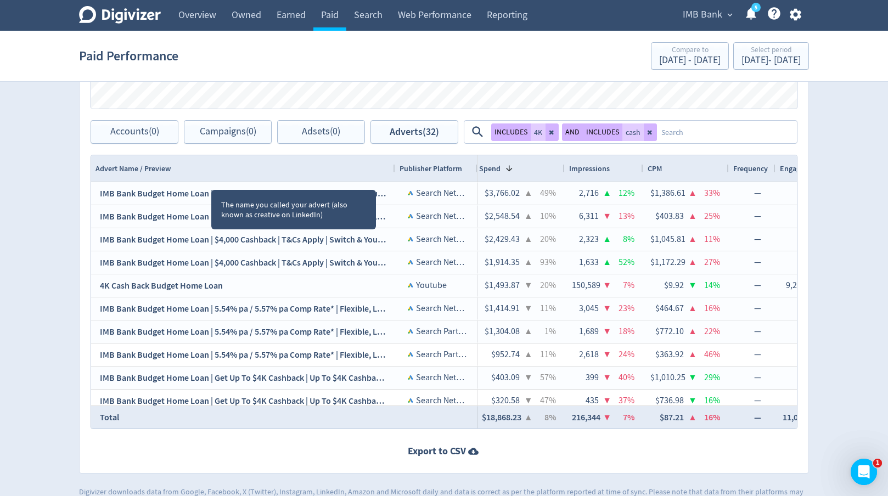
click at [211, 171] on div "Advert Name / Preview" at bounding box center [242, 168] width 295 height 21
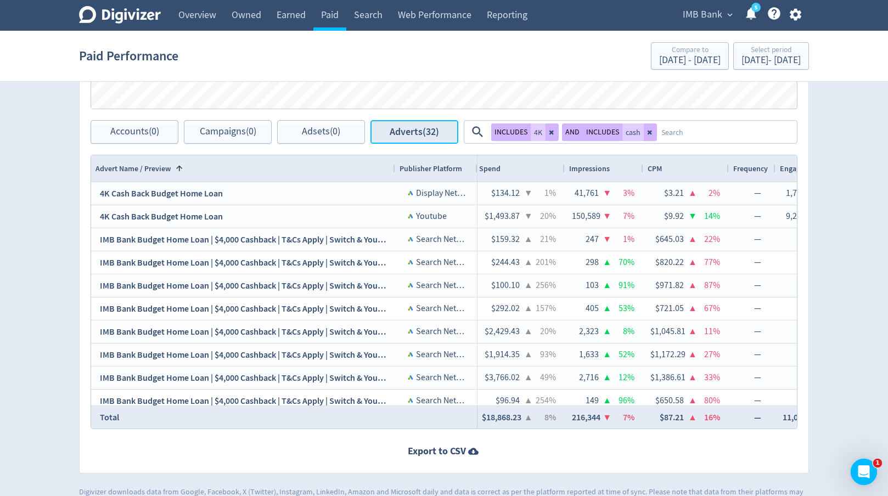
click at [401, 132] on span "Adverts (32)" at bounding box center [414, 132] width 49 height 10
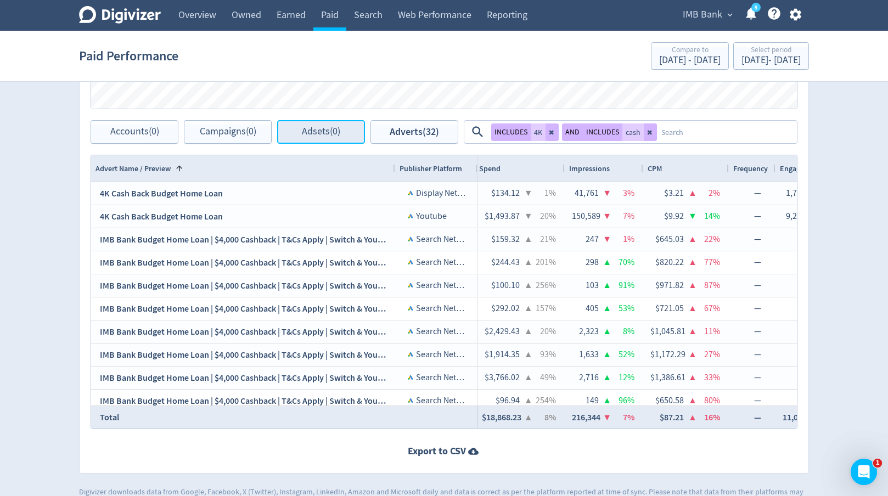
click at [342, 132] on button "Adsets (0)" at bounding box center [321, 132] width 88 height 24
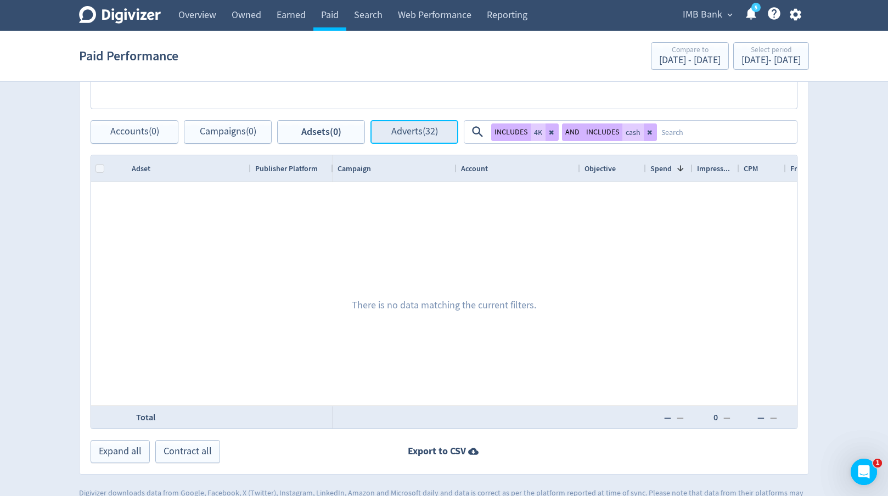
click at [405, 132] on span "Adverts (32)" at bounding box center [414, 132] width 47 height 10
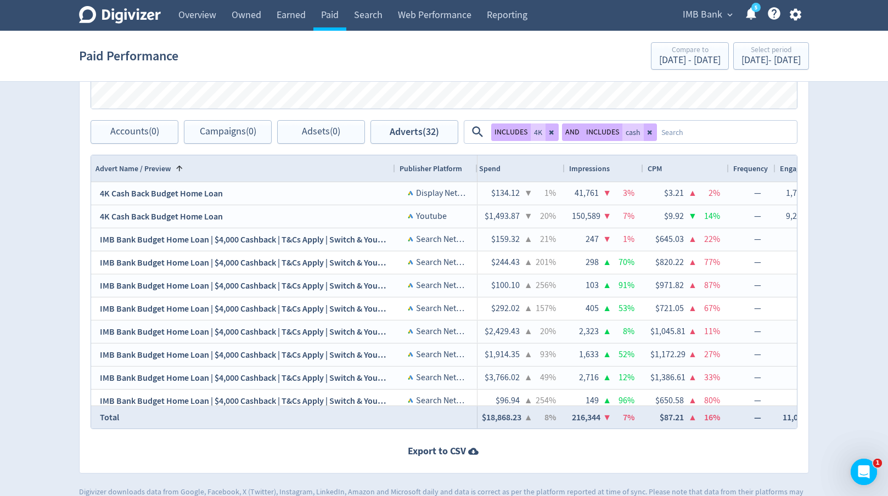
click at [315, 170] on div "Advert Name / Preview 1" at bounding box center [242, 168] width 295 height 21
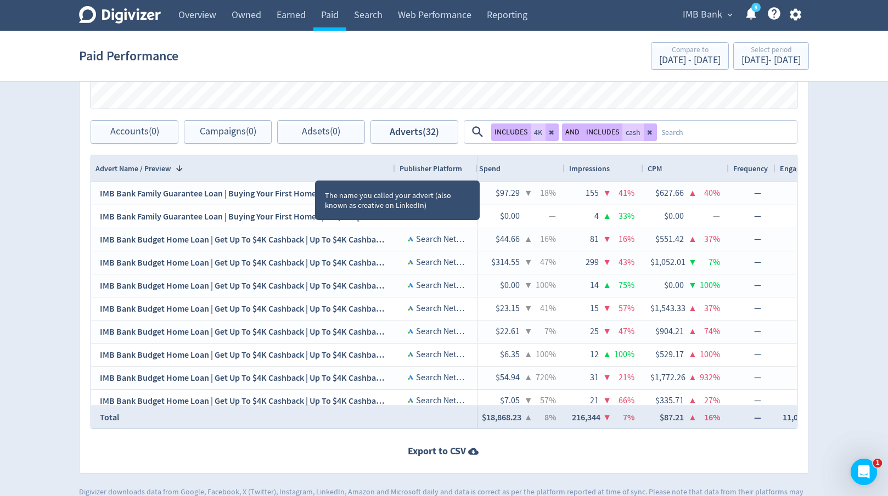
click at [315, 170] on div "Advert Name / Preview 1" at bounding box center [242, 168] width 295 height 21
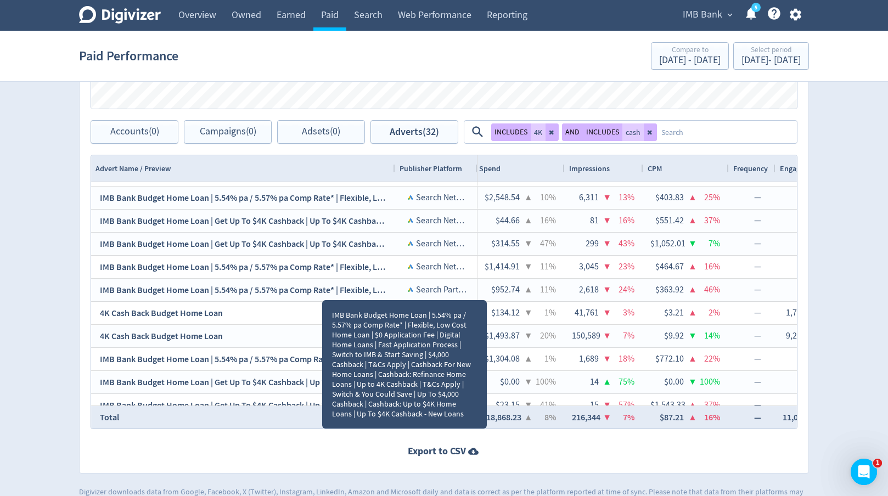
scroll to position [42, 0]
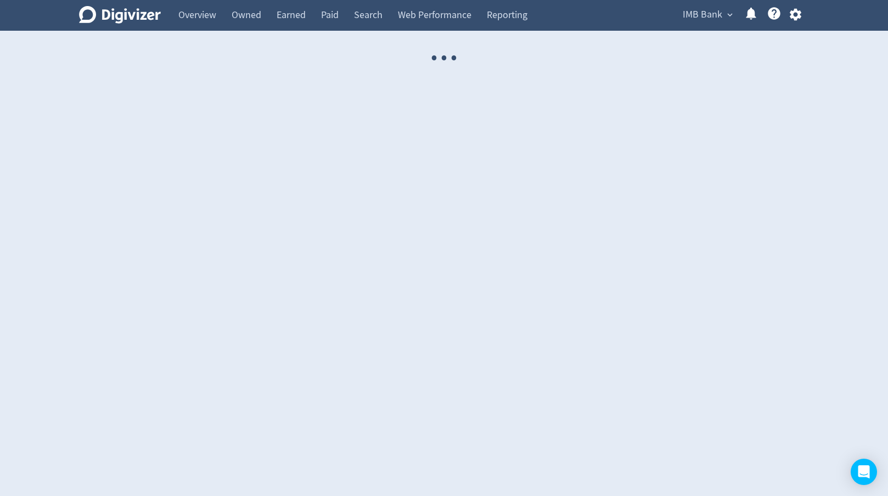
select select "USER"
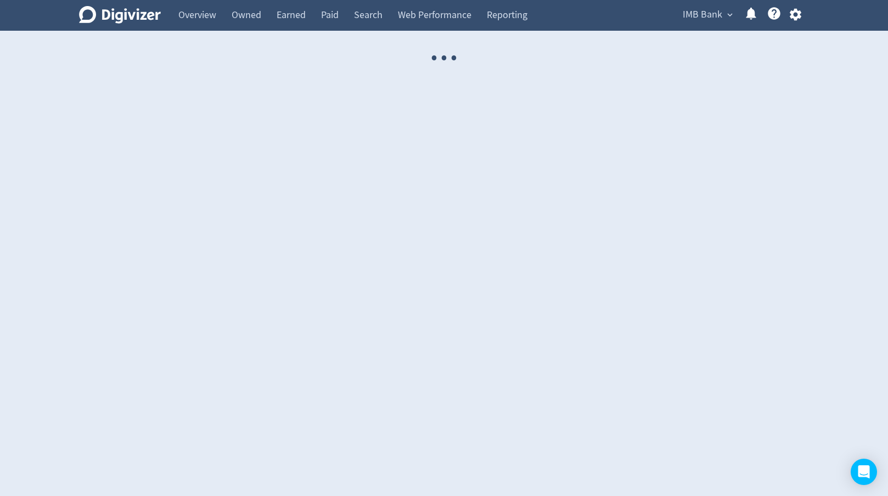
select select "USER"
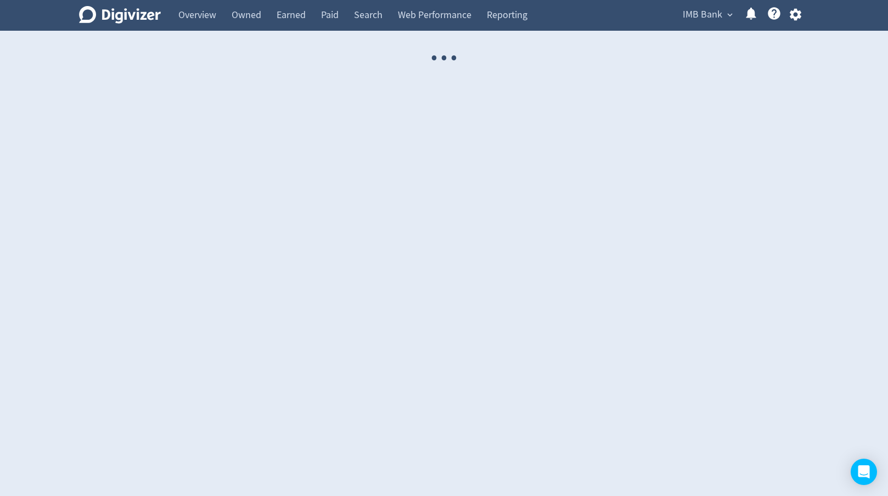
select select "USER"
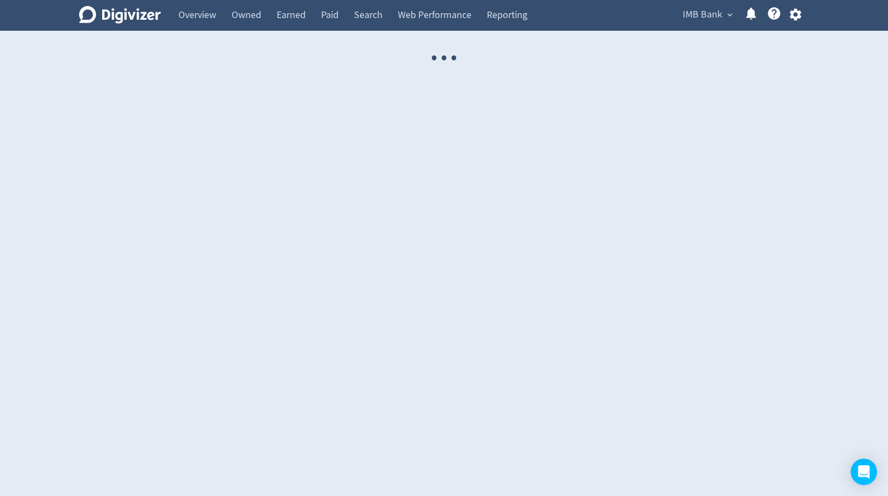
select select "USER"
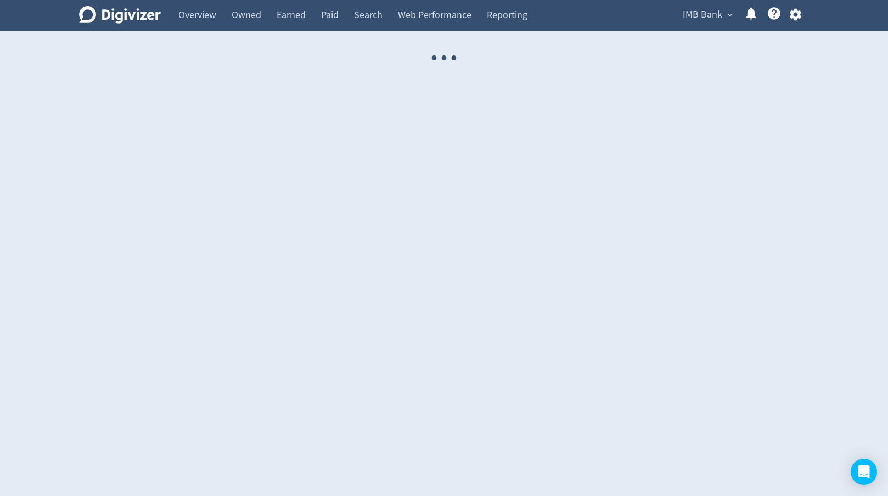
select select "USER"
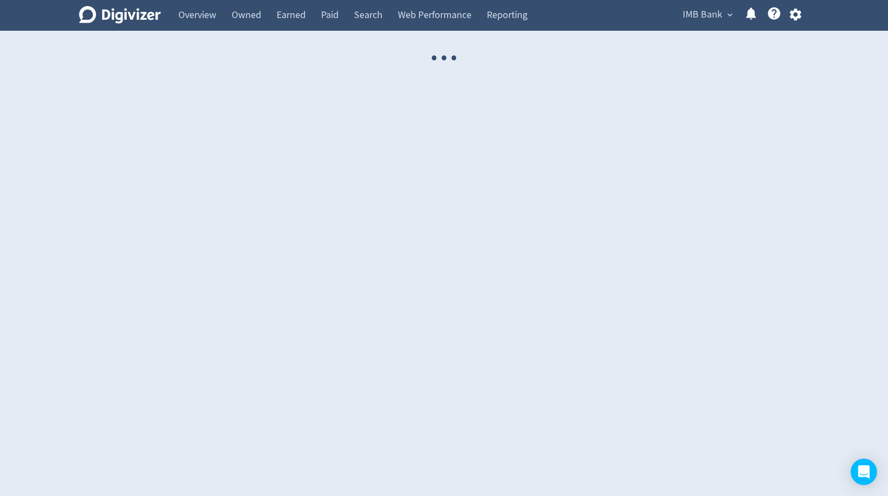
select select "USER"
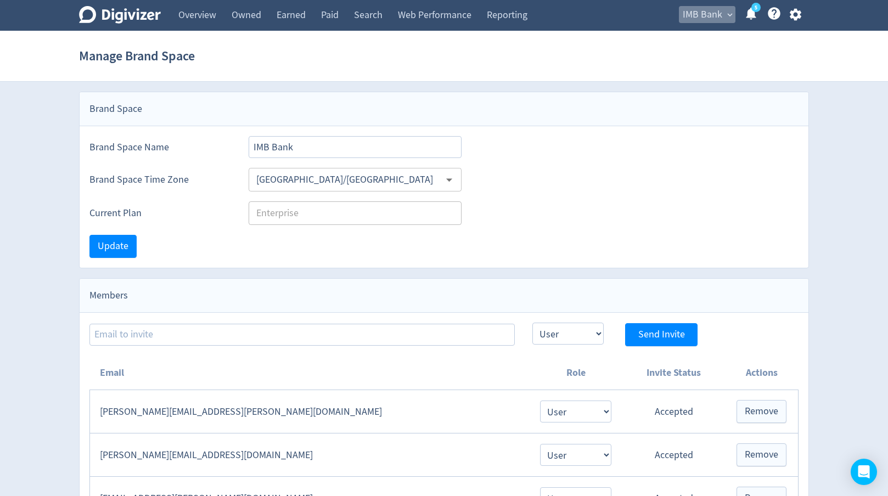
click at [693, 19] on span "IMB Bank" at bounding box center [703, 15] width 40 height 18
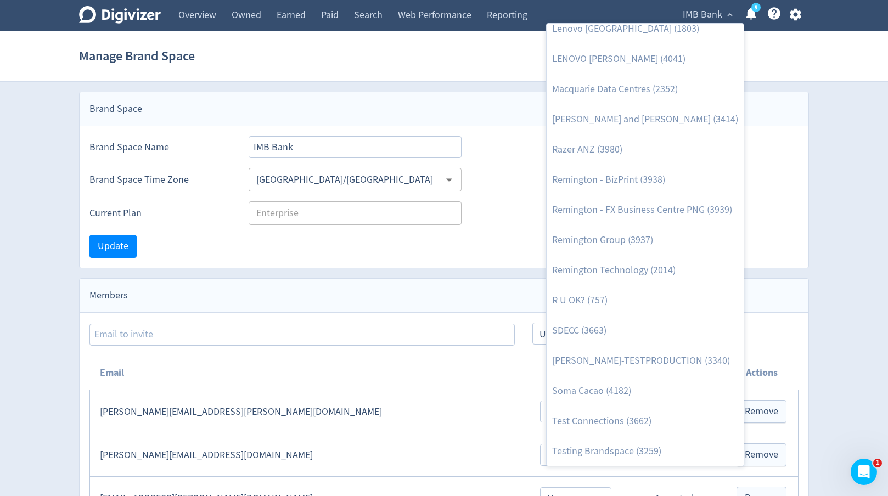
scroll to position [1195, 0]
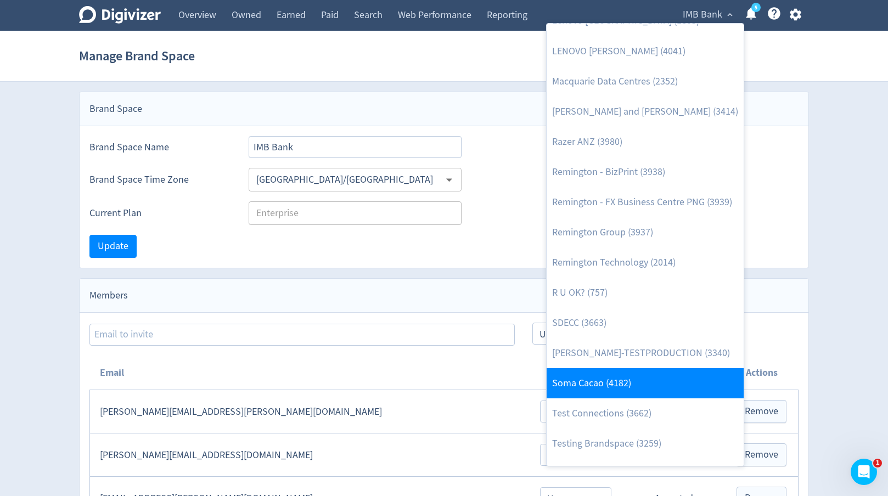
click at [590, 381] on link "Soma Cacao (4182)" at bounding box center [644, 383] width 197 height 30
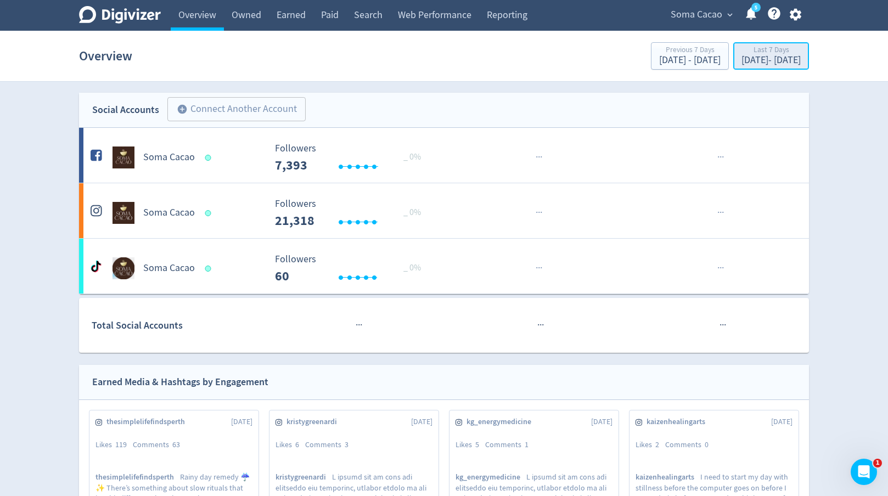
click at [741, 53] on div "Last 7 Days" at bounding box center [770, 50] width 59 height 9
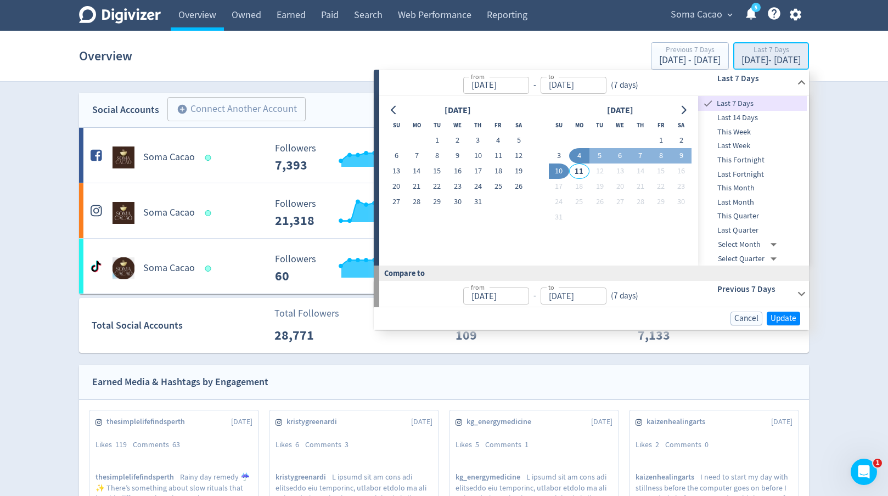
type input "[DATE]"
click at [729, 205] on span "Last Month" at bounding box center [752, 202] width 109 height 12
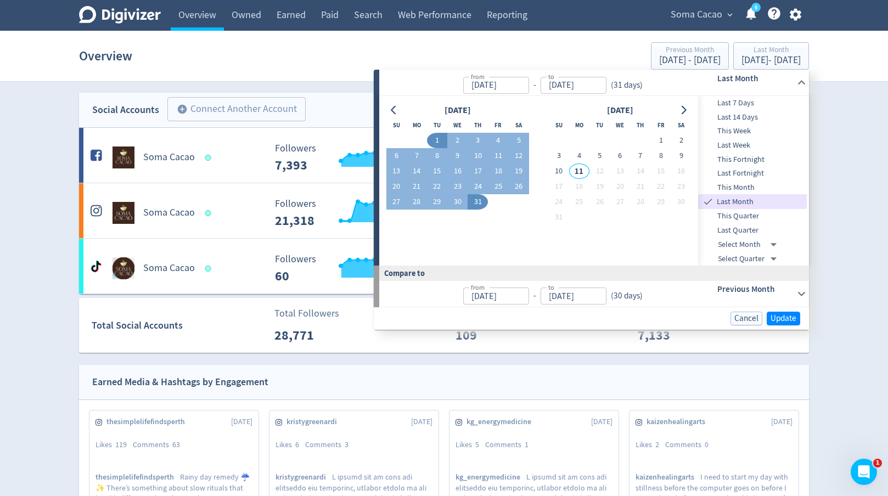
type input "[DATE]"
type input "Jul 31, 2025"
type input "Jun 01, 2025"
type input "[DATE]"
click at [782, 317] on span "Update" at bounding box center [783, 318] width 26 height 8
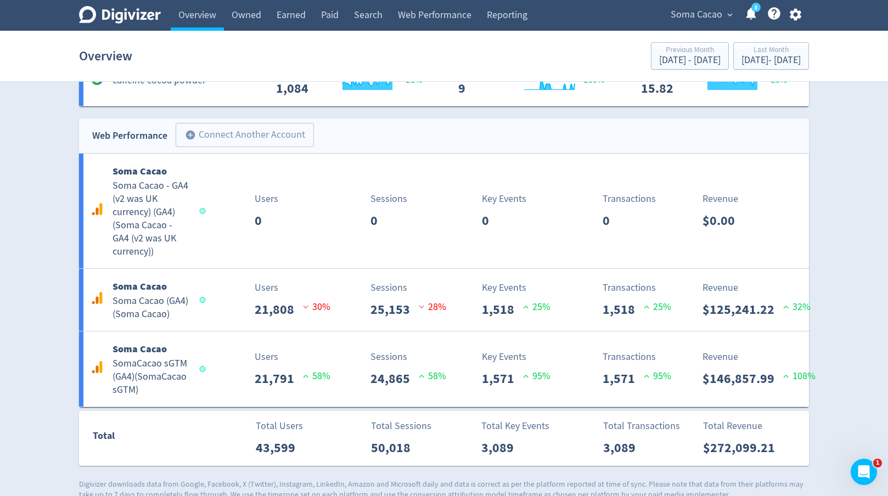
scroll to position [1189, 0]
